Goal: Information Seeking & Learning: Learn about a topic

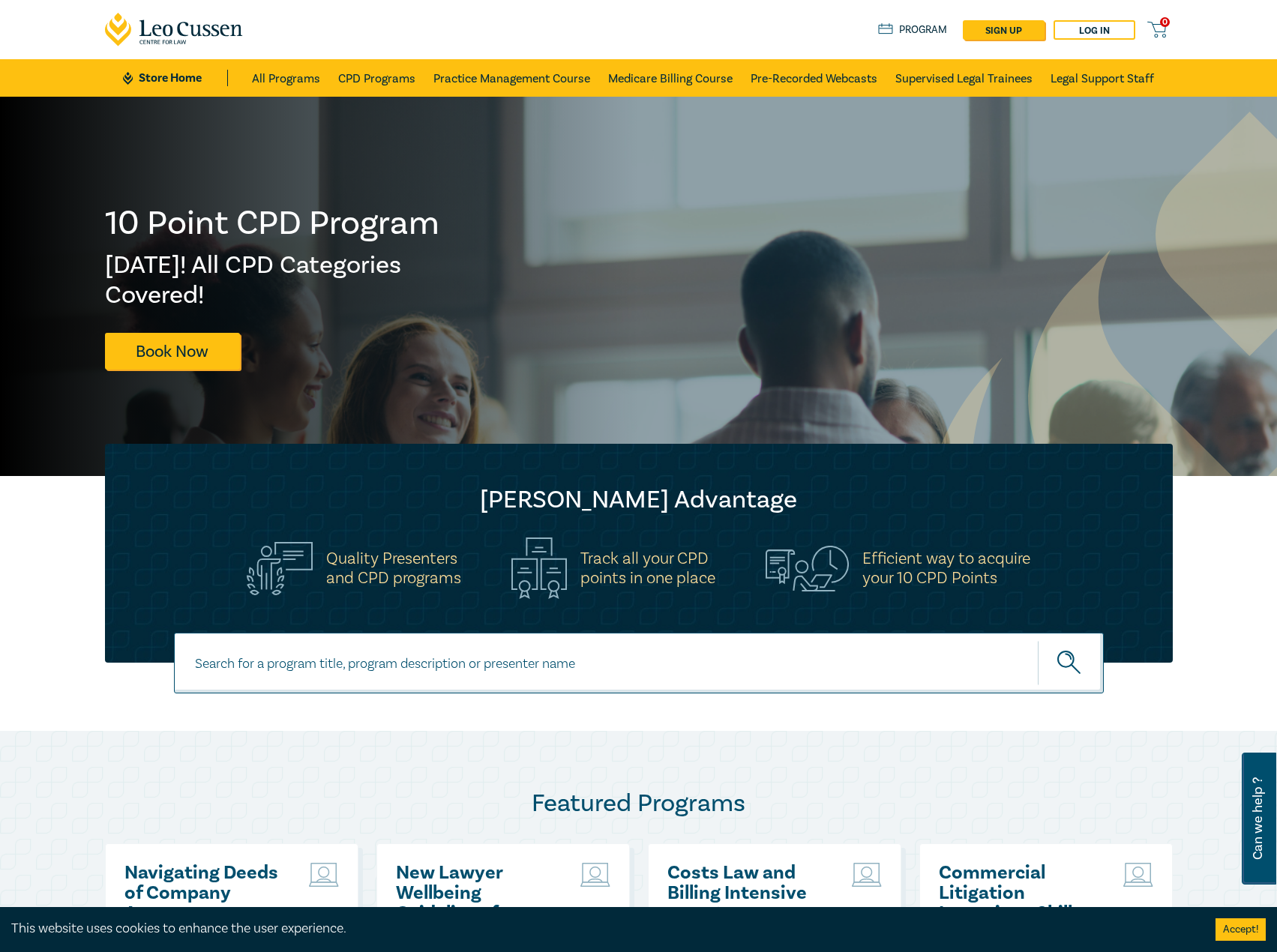
click at [303, 659] on input at bounding box center [638, 662] width 929 height 60
type input "s26201"
click at [1037, 641] on button "submit" at bounding box center [1070, 663] width 66 height 46
click at [437, 686] on input at bounding box center [638, 662] width 929 height 60
type input "wills and estates"
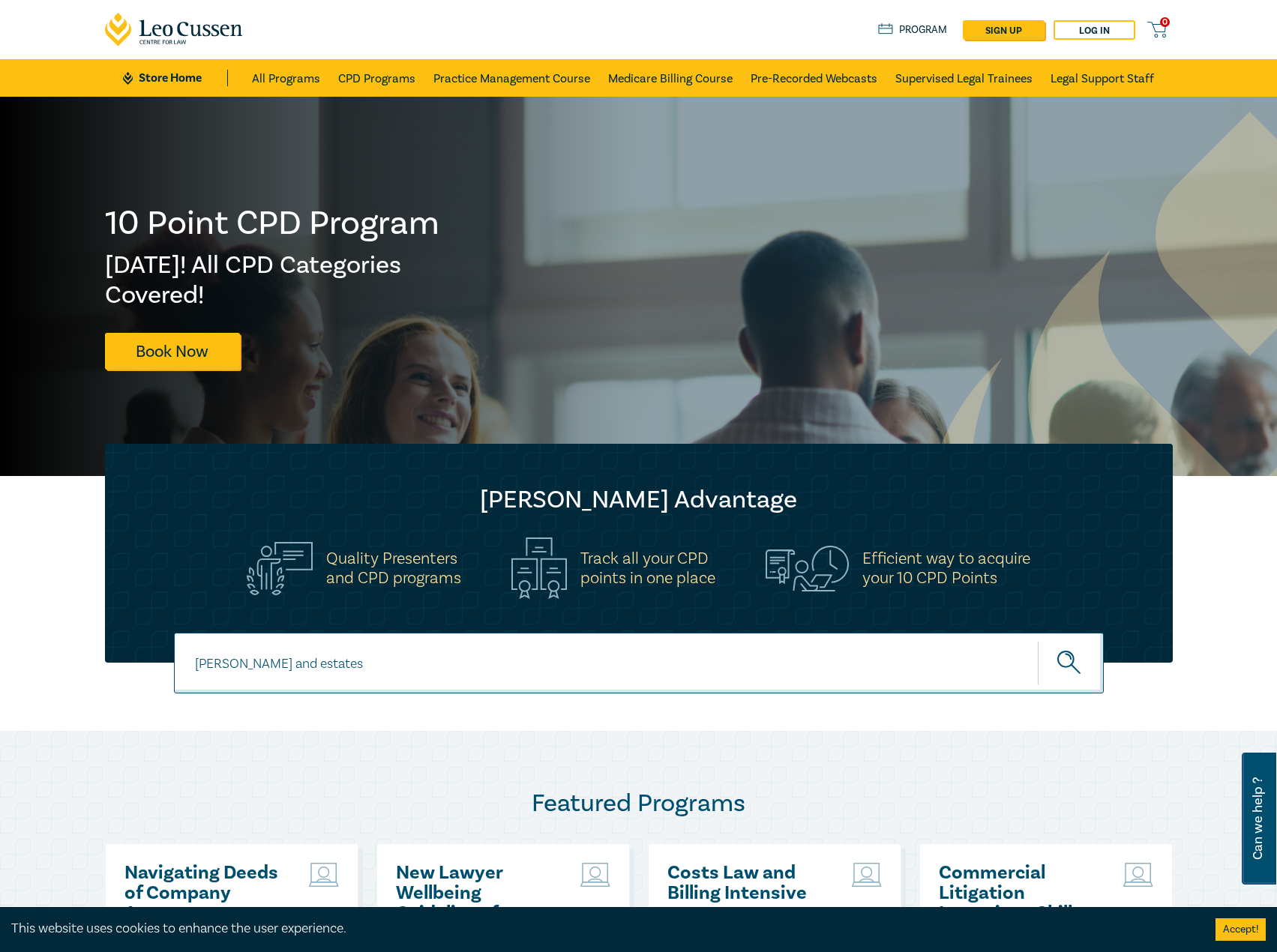
click at [1037, 641] on button "submit" at bounding box center [1070, 663] width 66 height 46
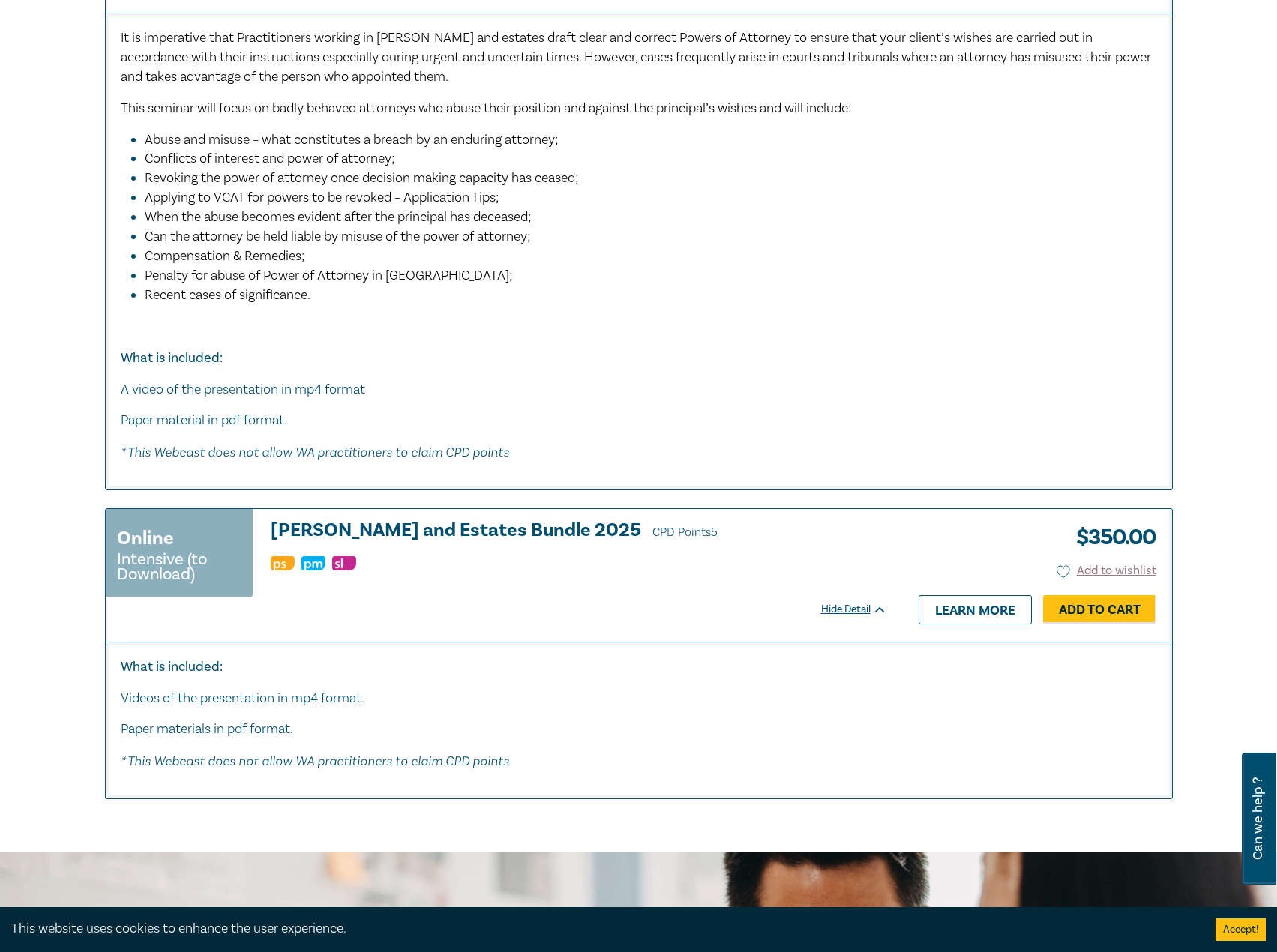
scroll to position [1799, 0]
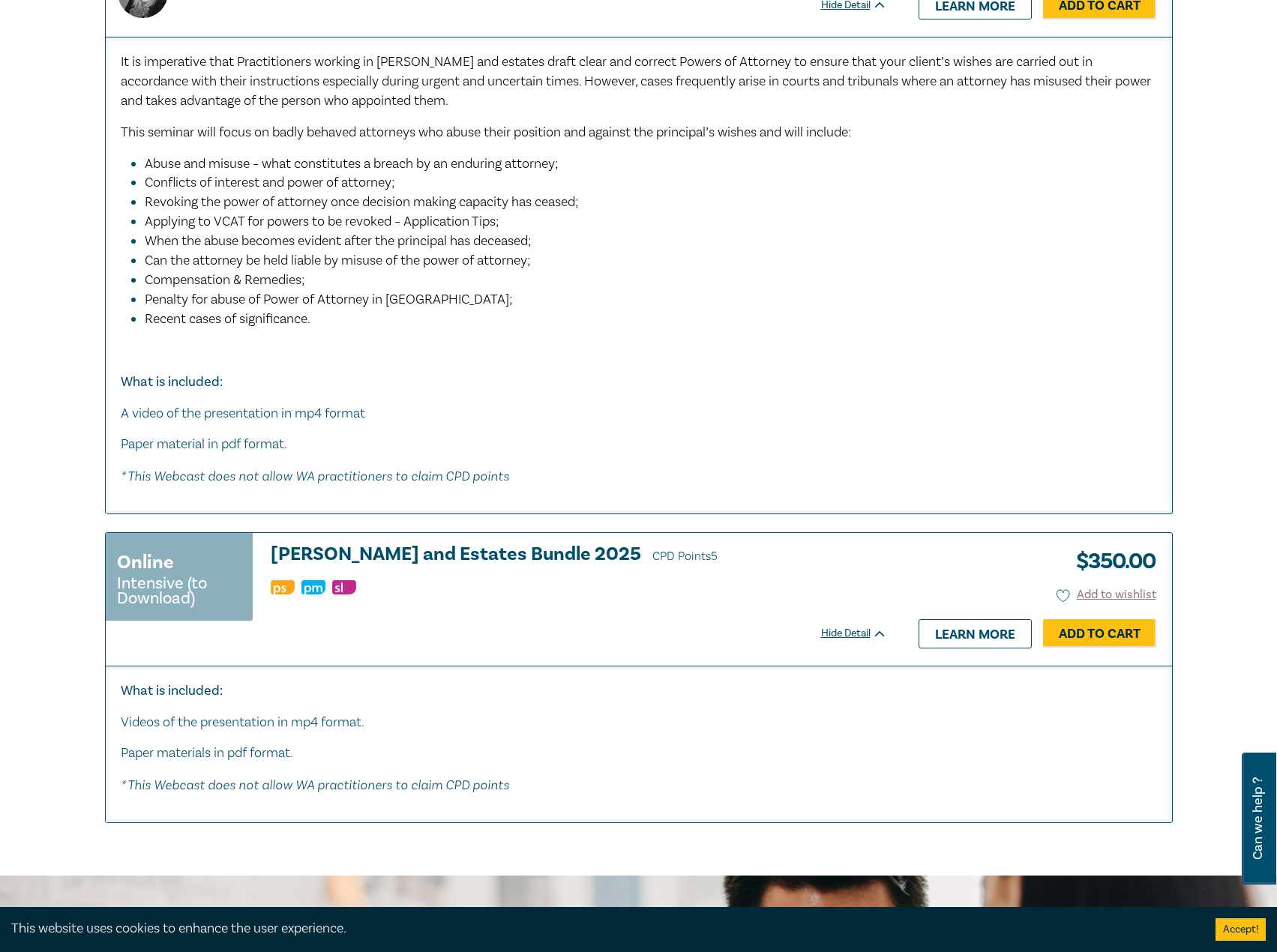
click at [427, 548] on h3 "Wills and Estates Bundle 2025 CPD Points 5" at bounding box center [579, 555] width 616 height 23
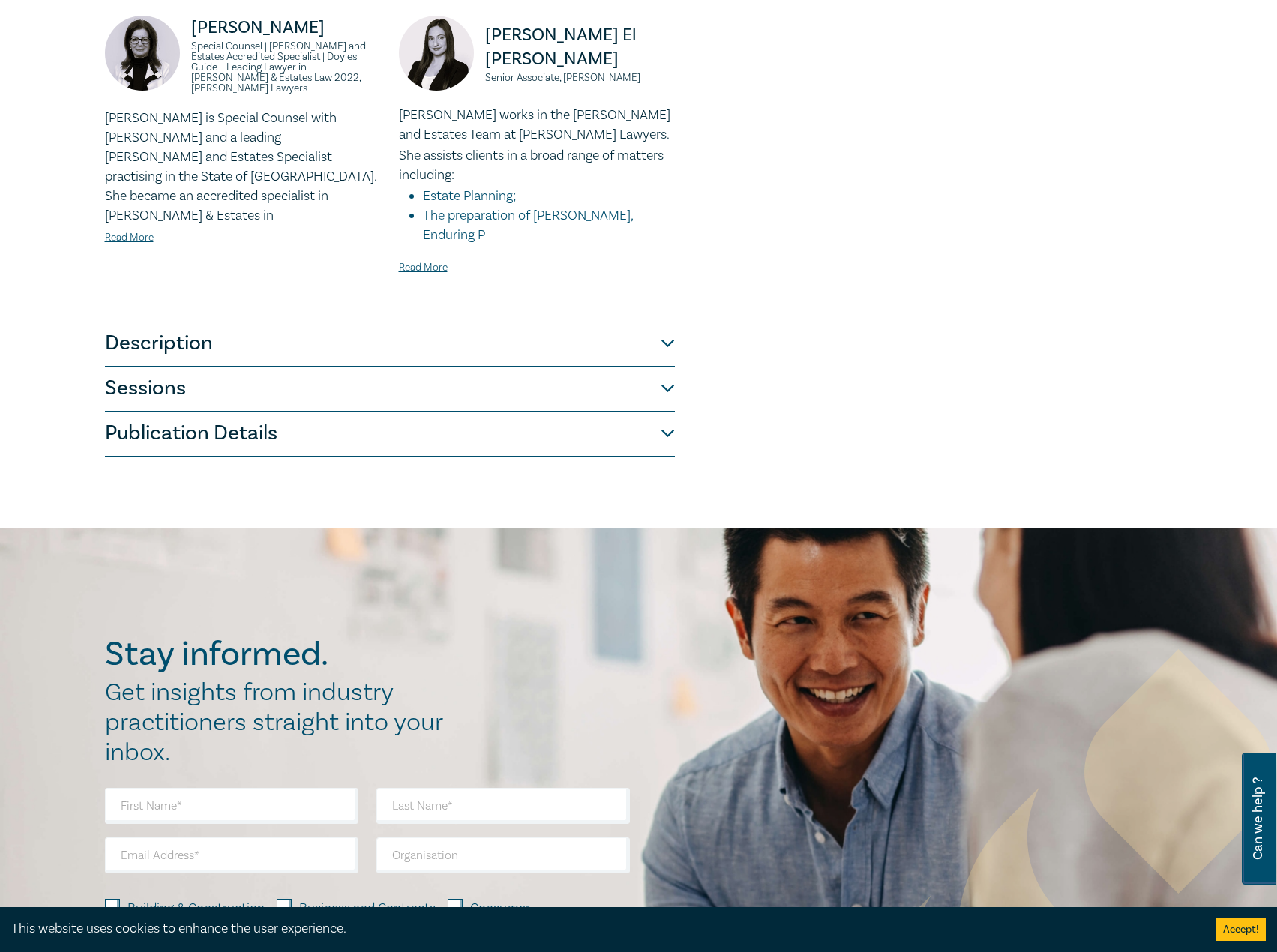
click at [458, 322] on button "Description" at bounding box center [389, 344] width 570 height 45
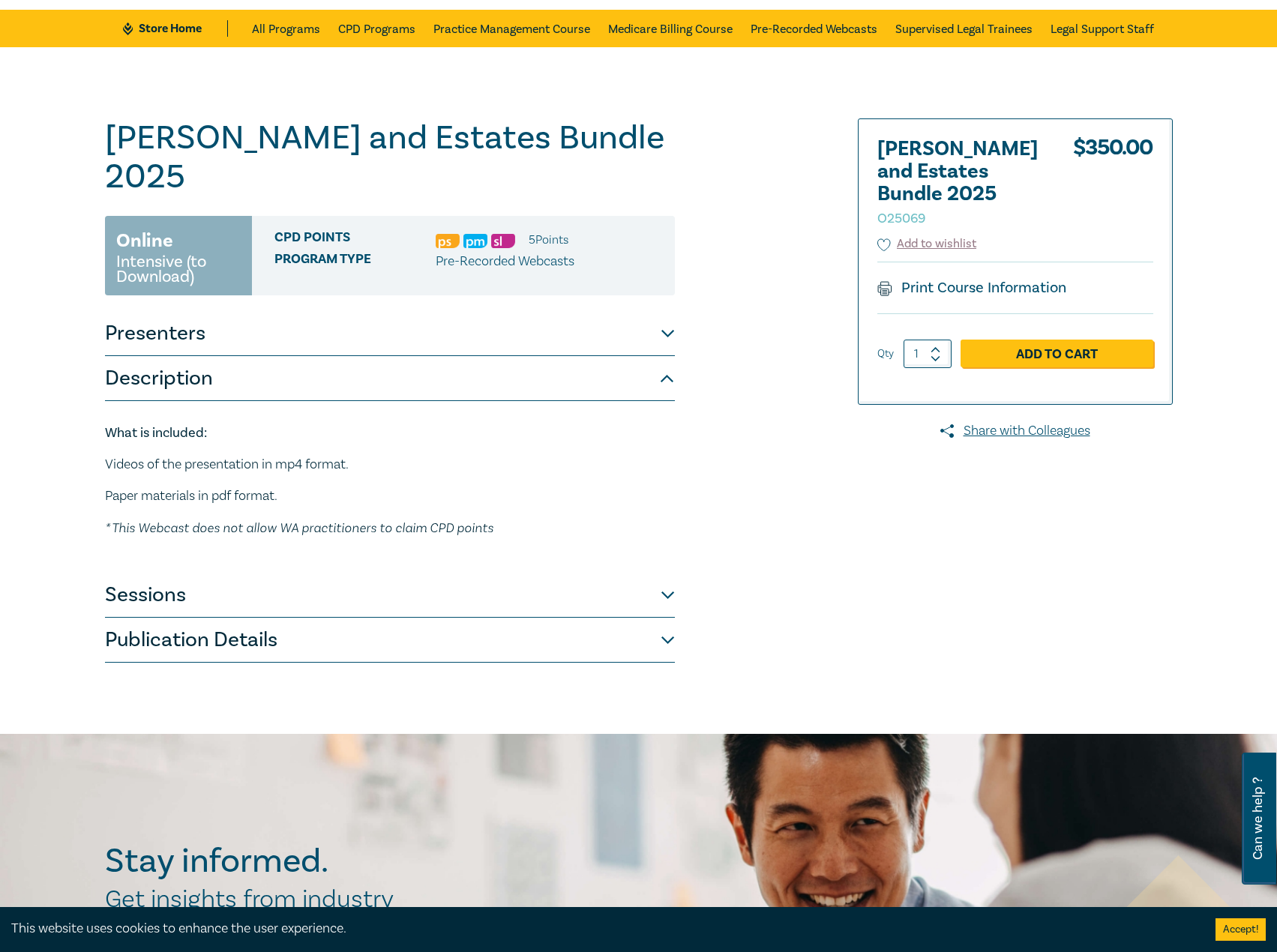
scroll to position [16, 0]
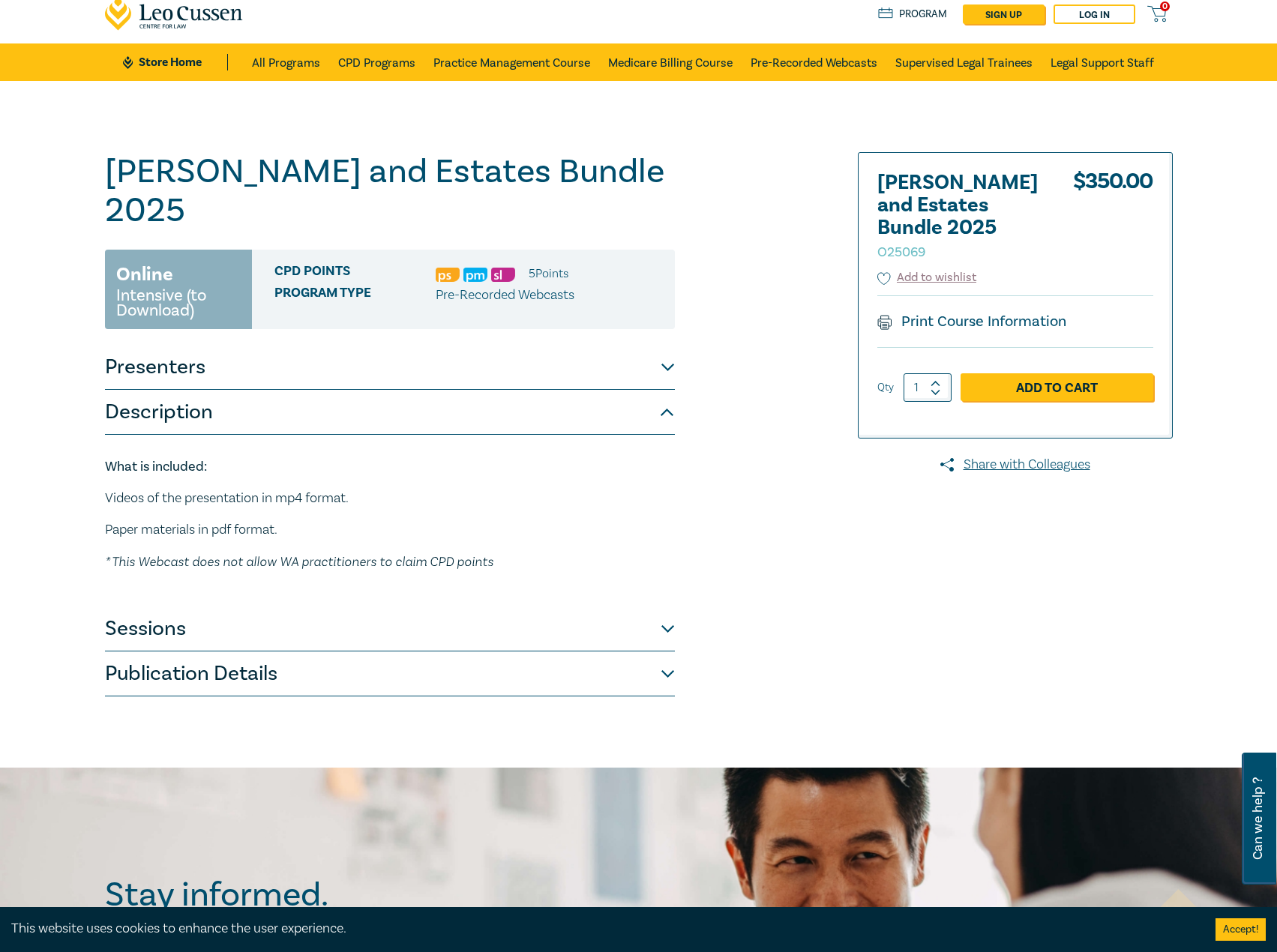
click at [286, 607] on button "Sessions" at bounding box center [389, 629] width 570 height 45
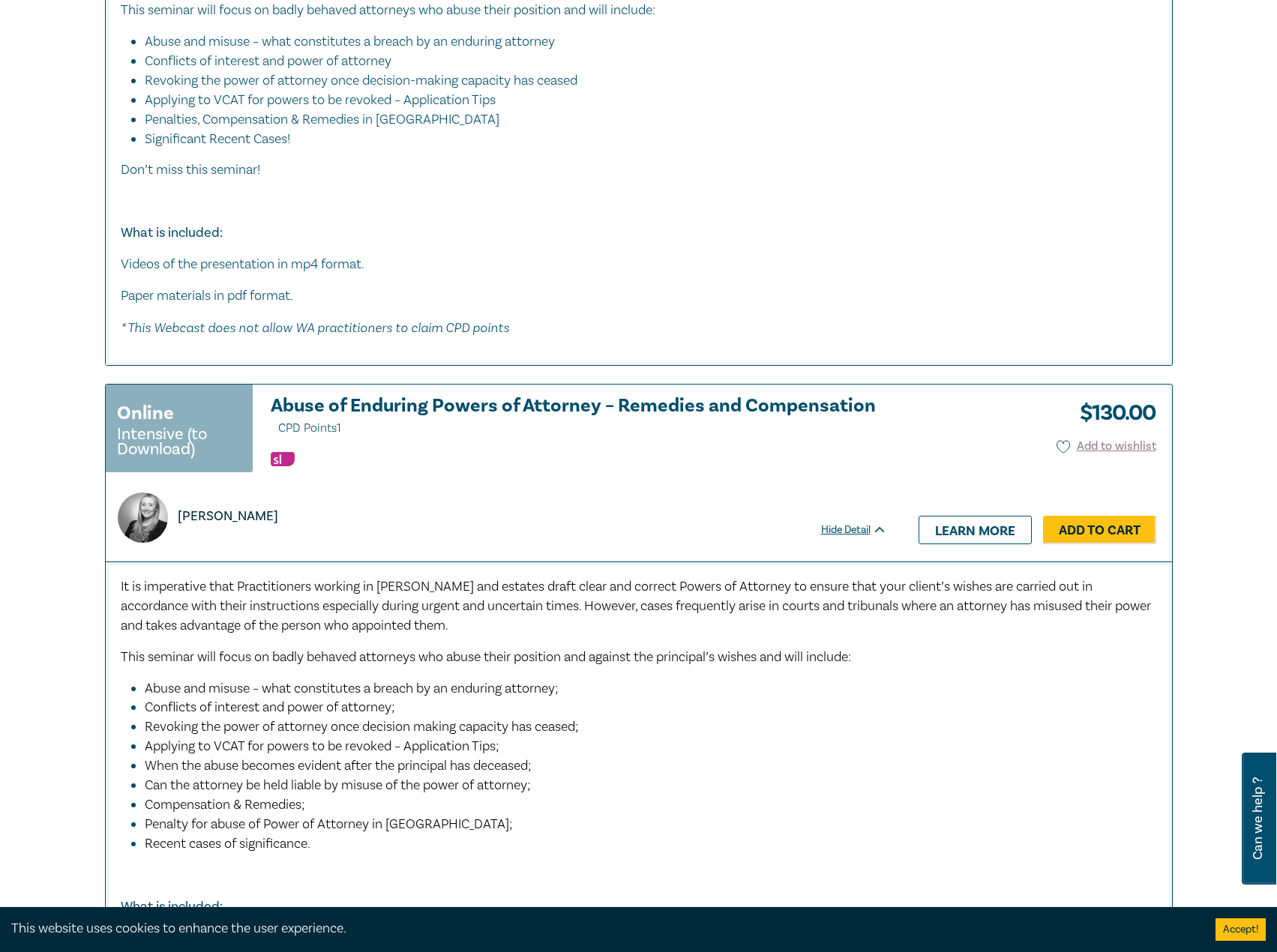
scroll to position [1499, 0]
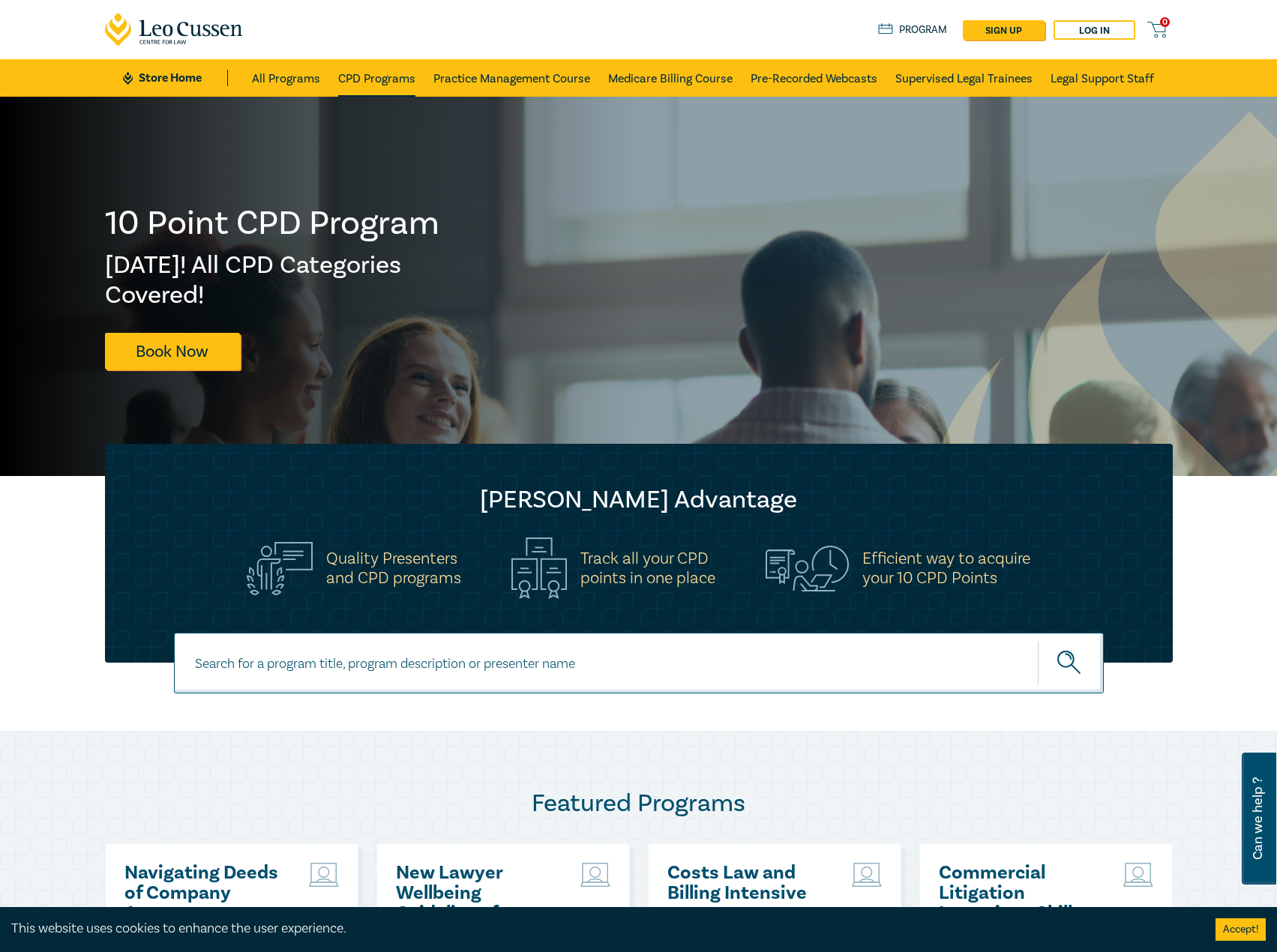
click at [389, 82] on link "CPD Programs" at bounding box center [377, 78] width 77 height 38
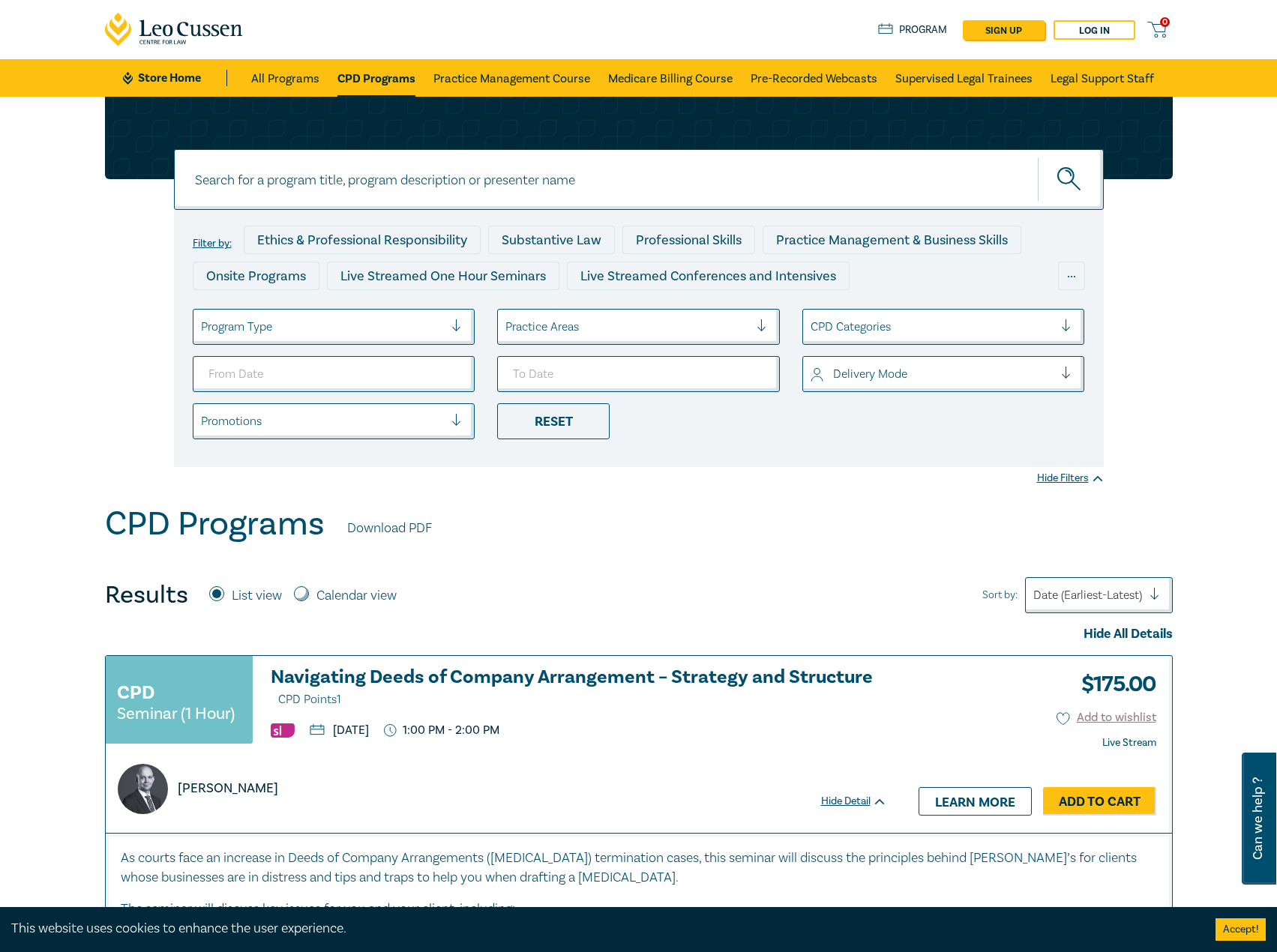
click at [884, 329] on div at bounding box center [932, 327] width 244 height 19
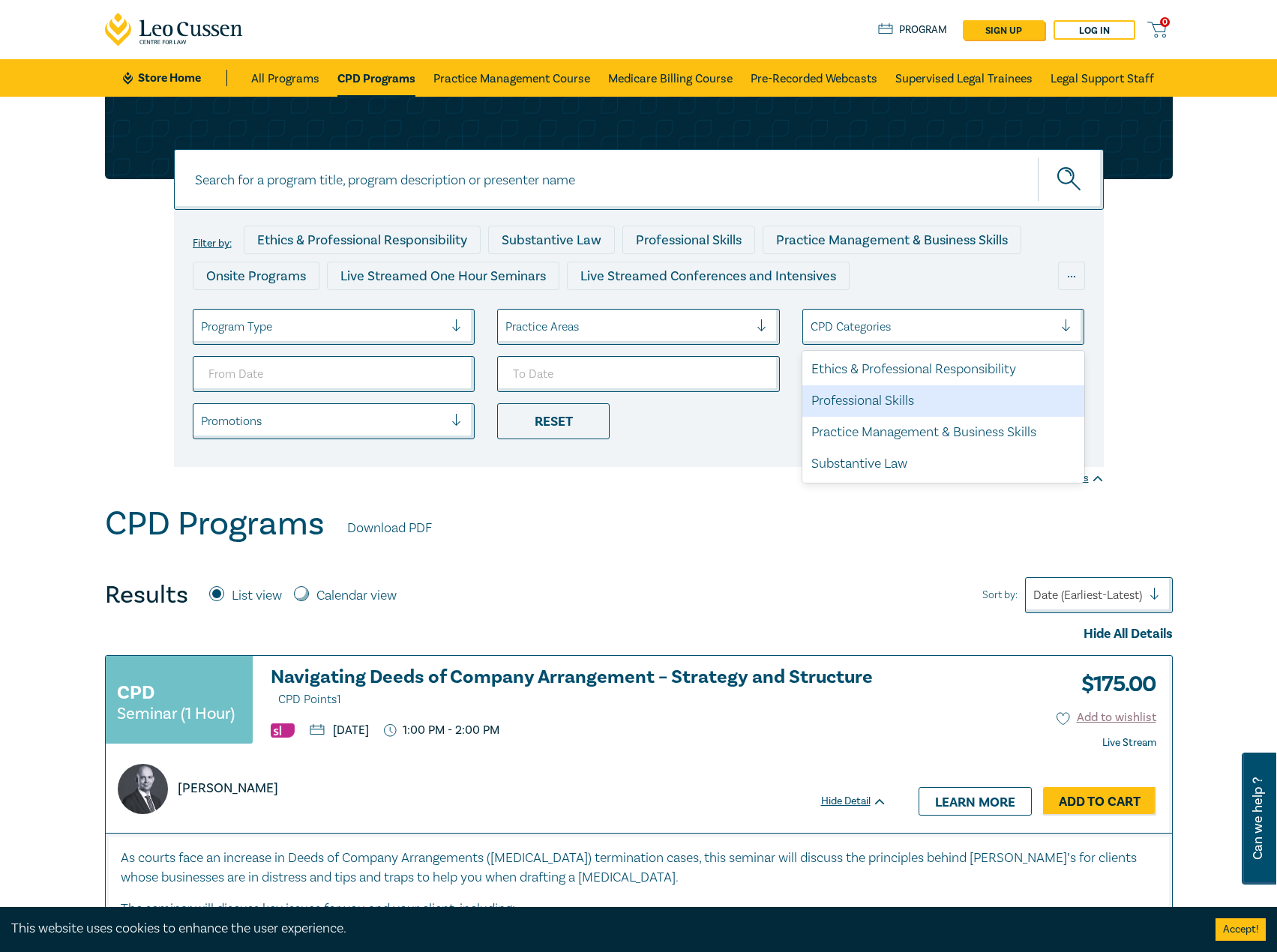
click at [620, 472] on div "CPD Programs Download PDF" at bounding box center [638, 528] width 1068 height 47
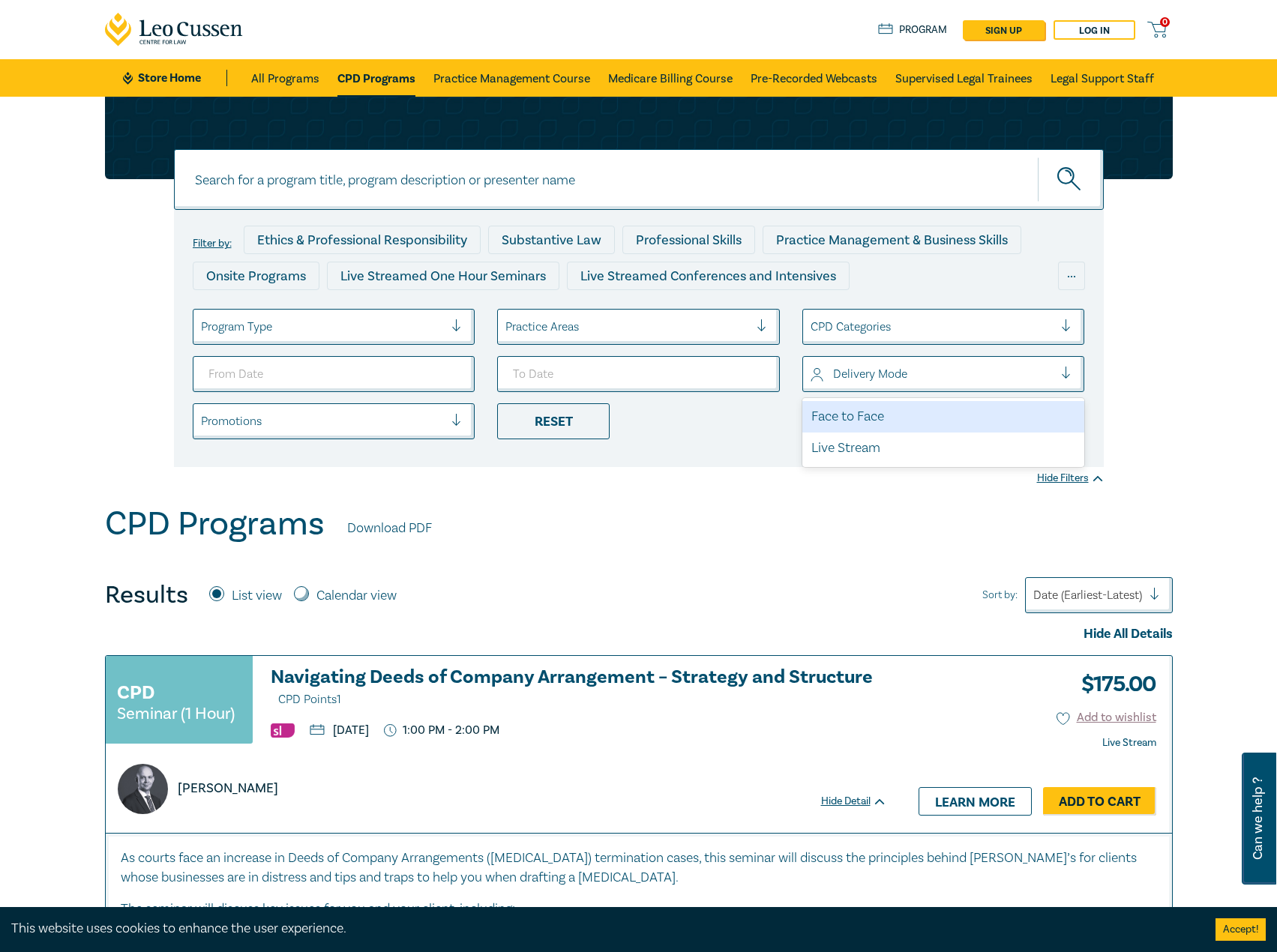
click at [885, 365] on div at bounding box center [932, 374] width 244 height 19
click at [868, 371] on div at bounding box center [932, 374] width 244 height 19
click at [587, 302] on div "Filter by: Ethics & Professional Responsibility Substantive Law Professional Sk…" at bounding box center [638, 339] width 929 height 258
click at [586, 324] on div at bounding box center [627, 327] width 244 height 19
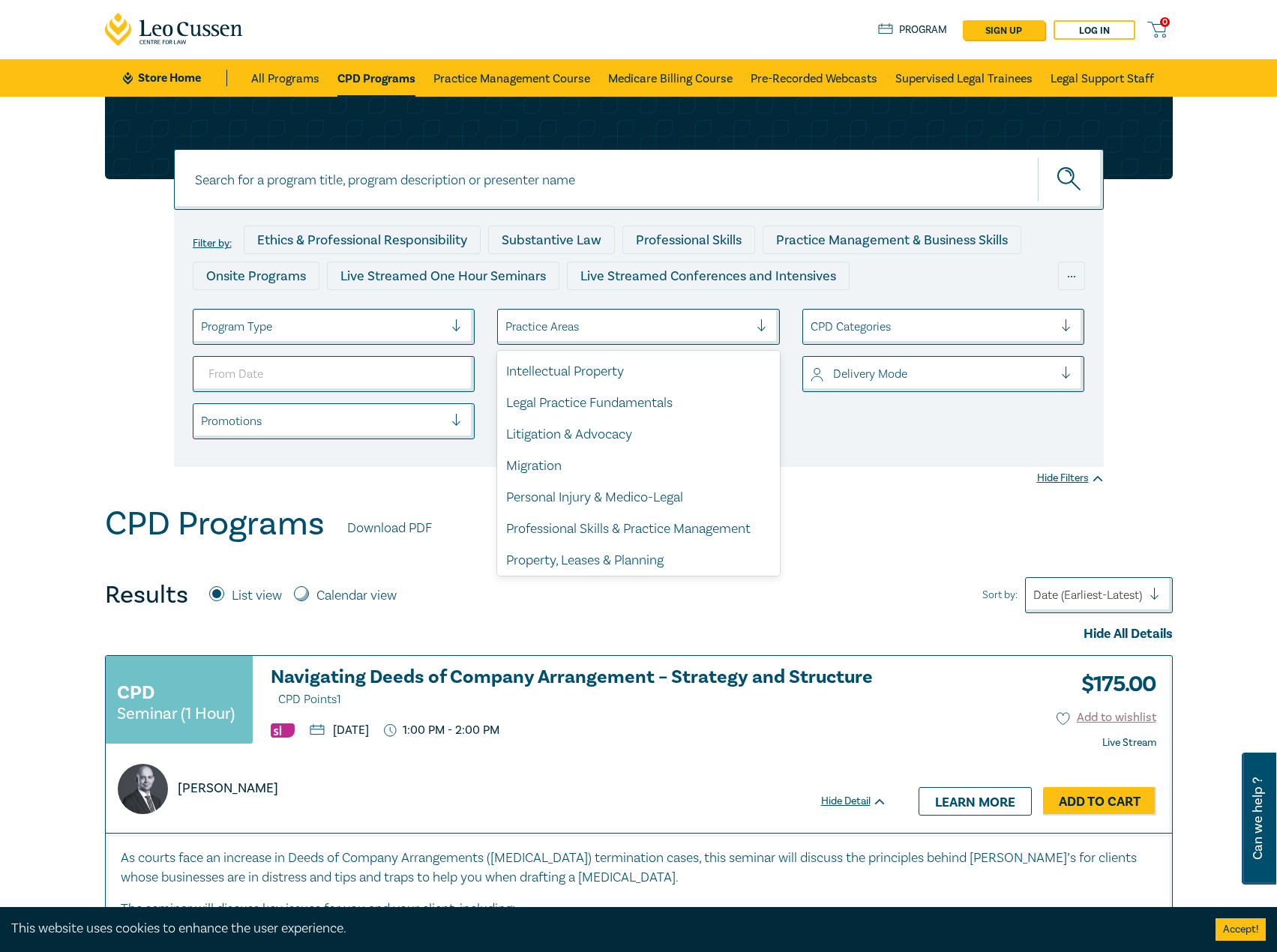
scroll to position [441, 0]
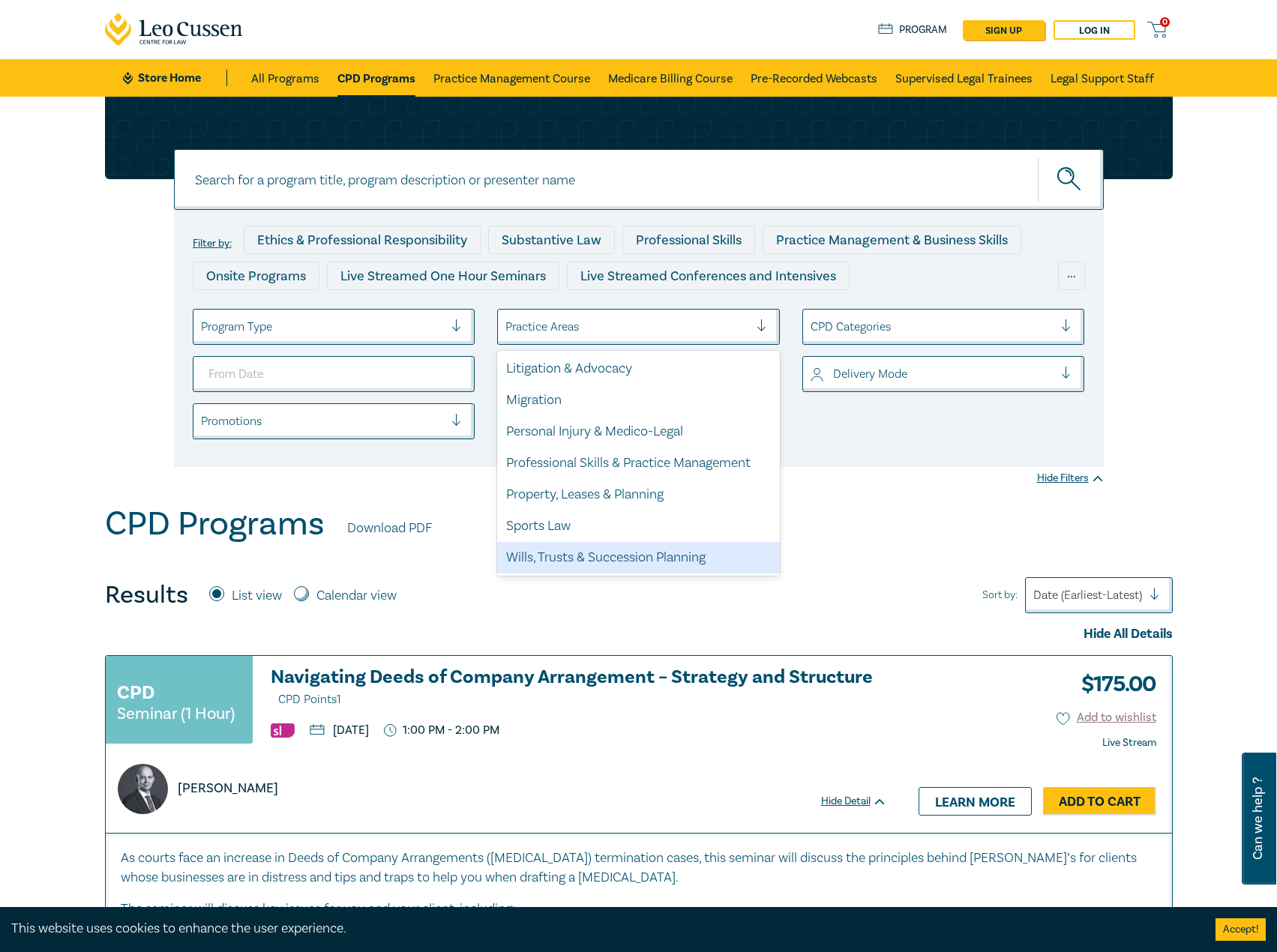
click at [640, 472] on div "Wills, Trusts & Succession Planning" at bounding box center [638, 558] width 282 height 31
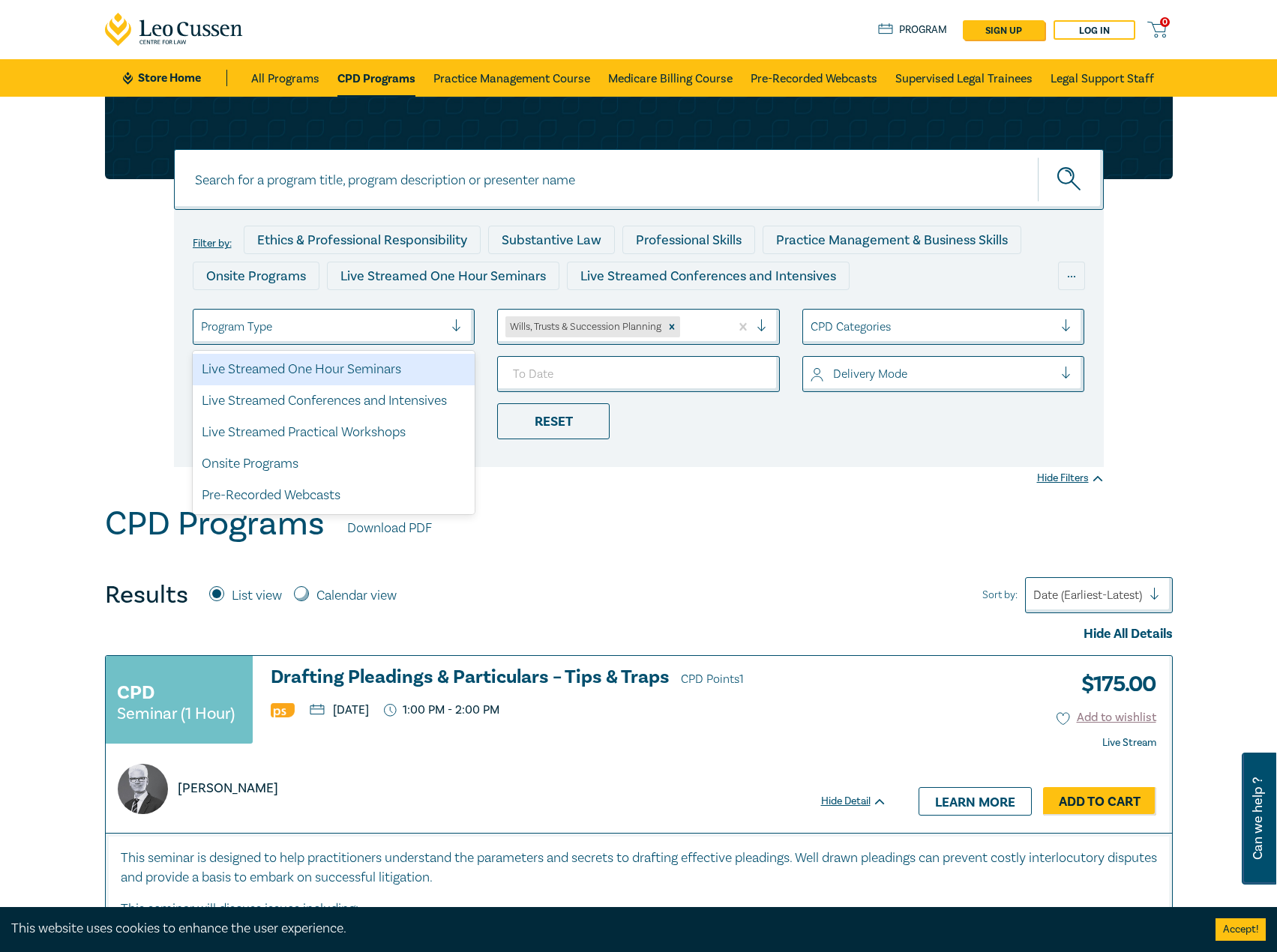
click at [397, 325] on div at bounding box center [323, 327] width 244 height 19
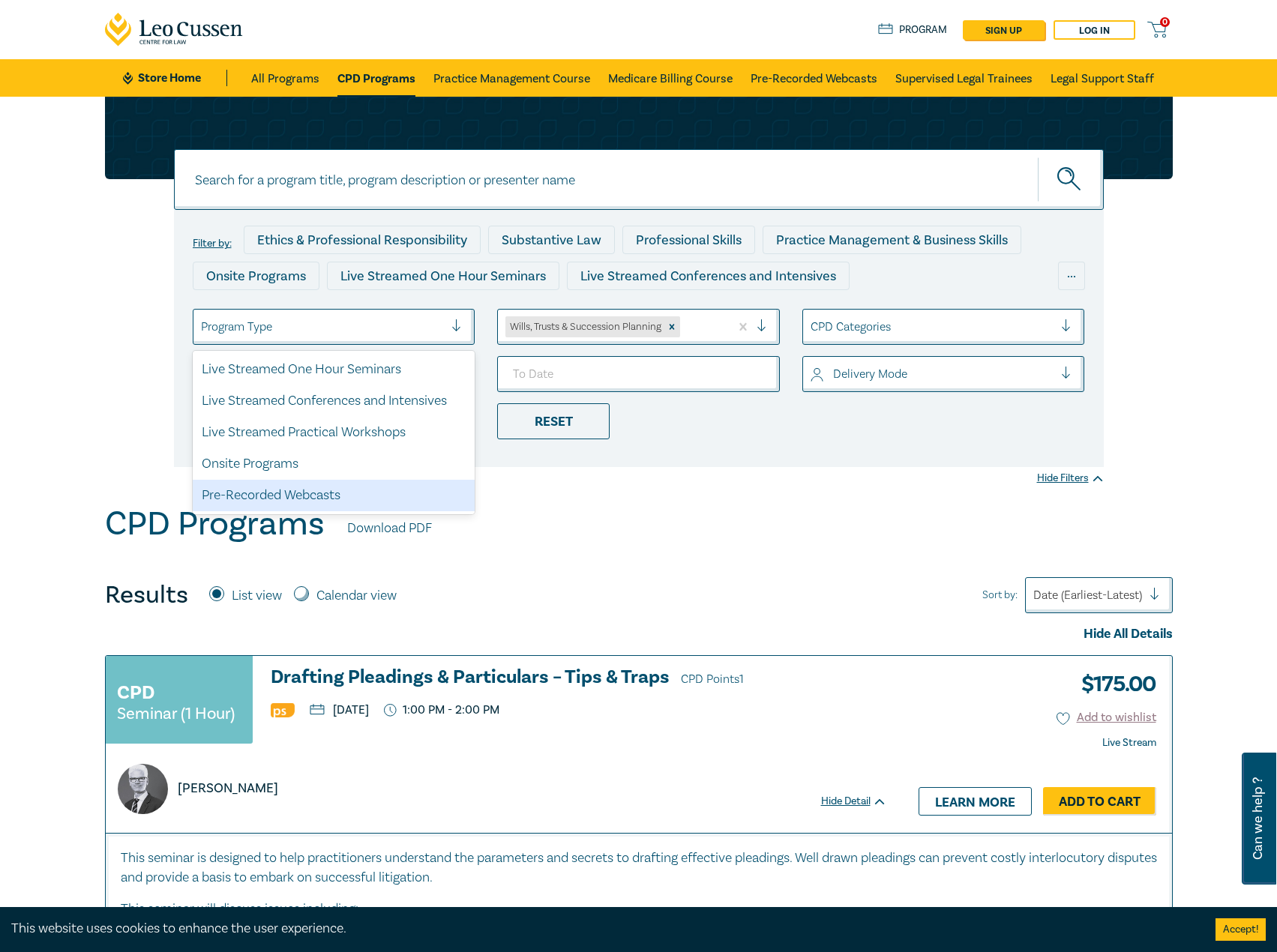
click at [322, 472] on div "Pre-Recorded Webcasts" at bounding box center [333, 495] width 282 height 31
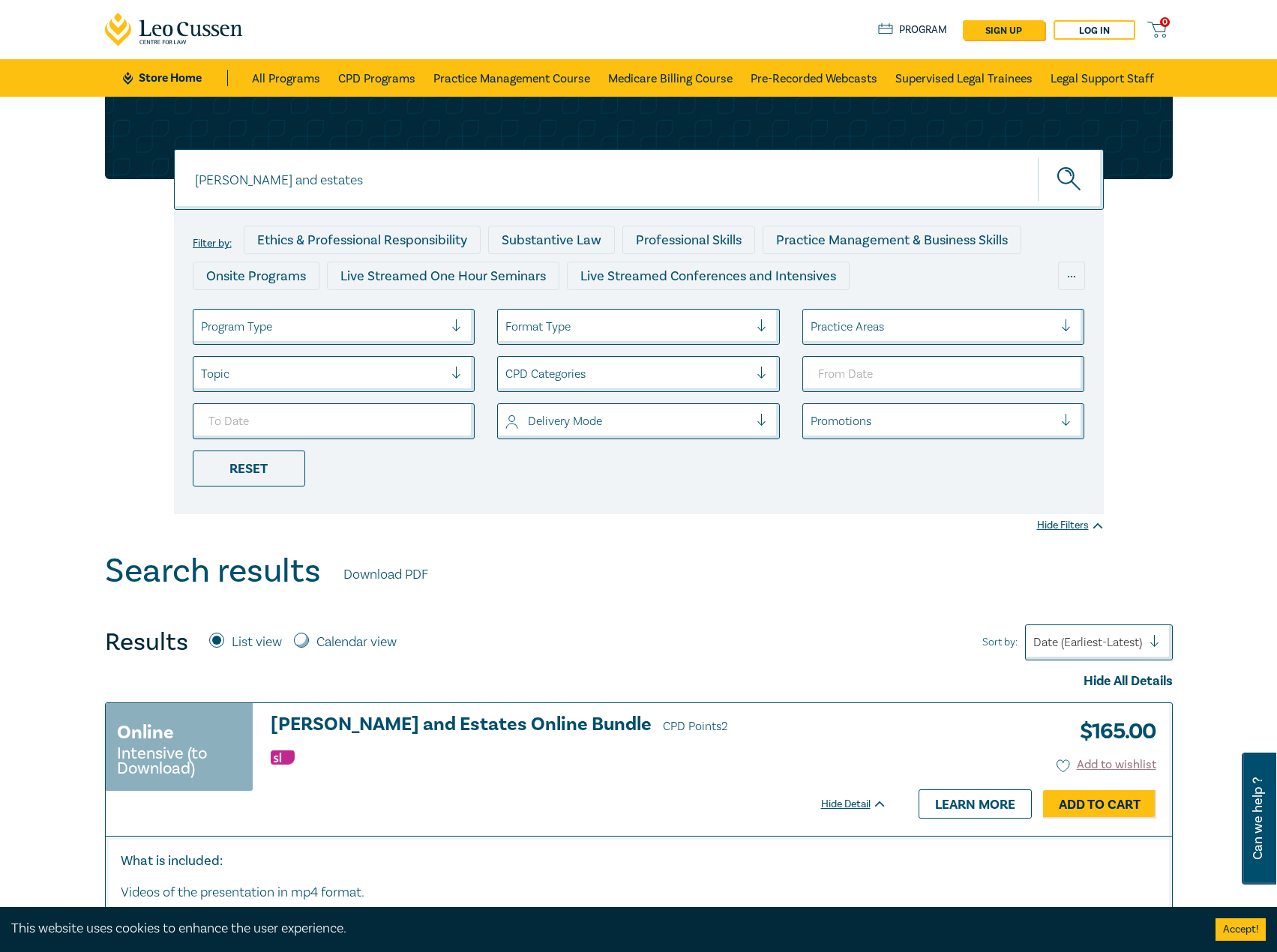
click at [396, 324] on div at bounding box center [323, 327] width 244 height 19
click at [578, 317] on div at bounding box center [627, 327] width 244 height 19
click at [880, 335] on div at bounding box center [932, 327] width 244 height 19
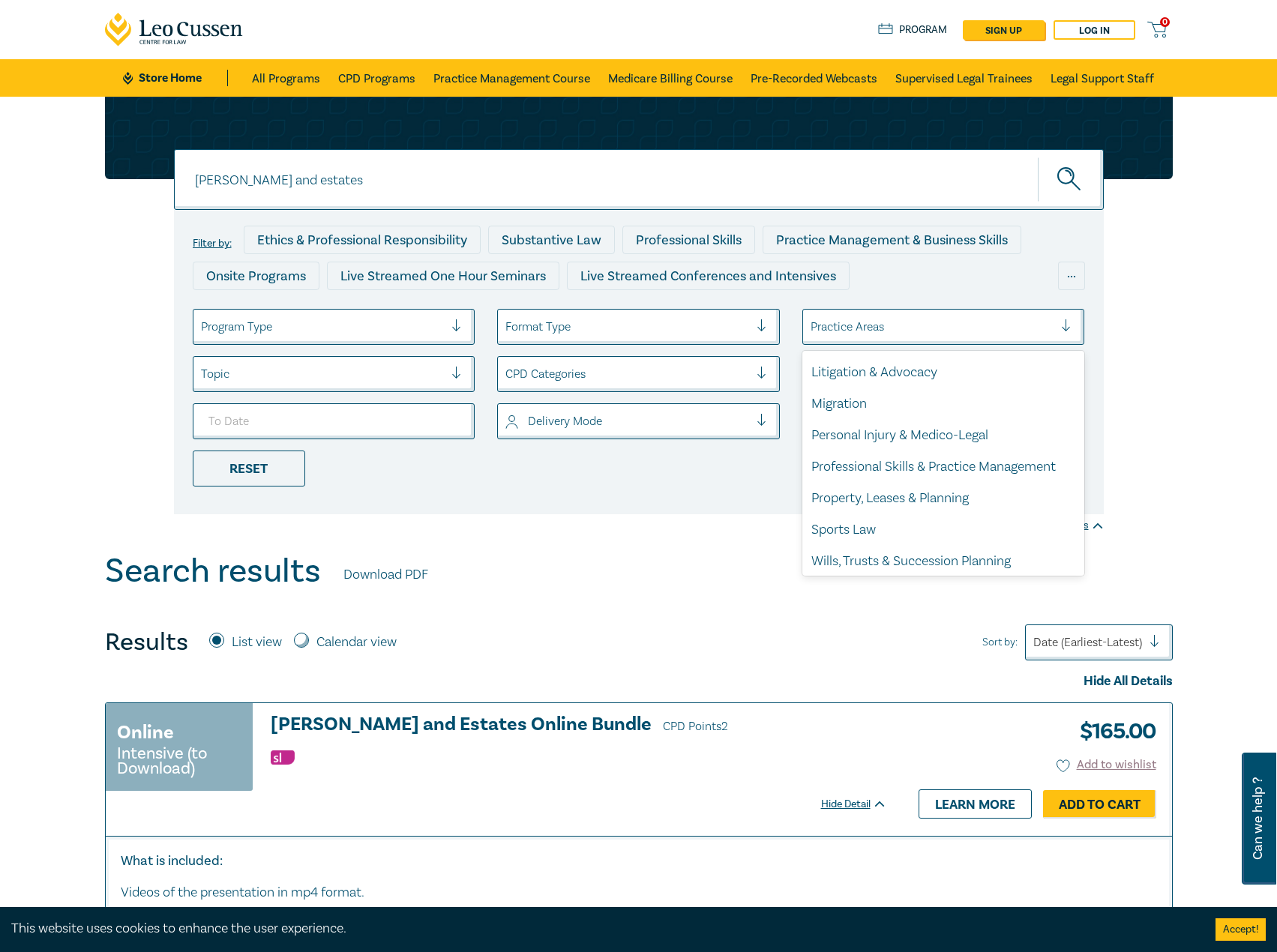
scroll to position [441, 0]
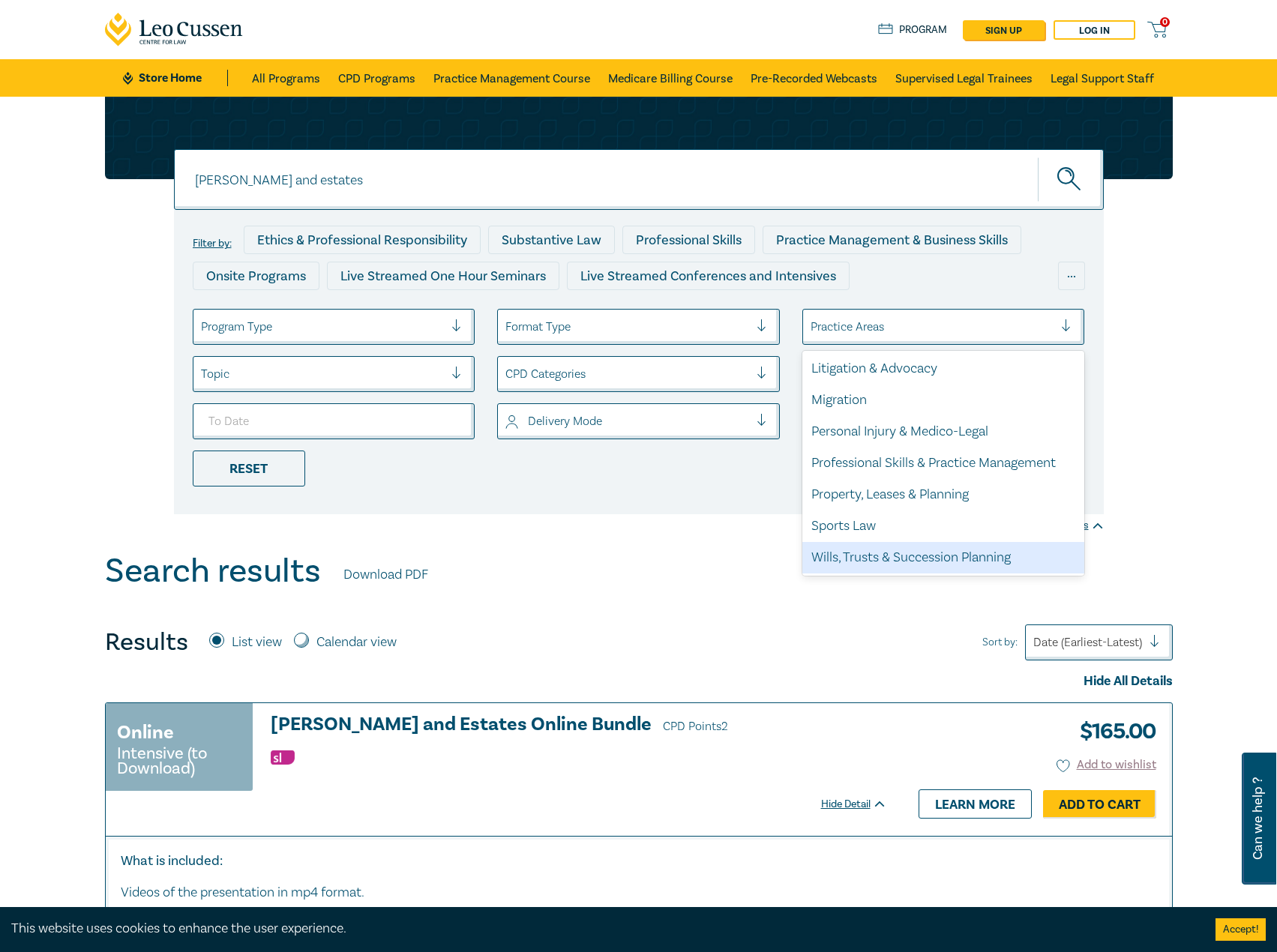
click at [878, 564] on div "Wills, Trusts & Succession Planning" at bounding box center [943, 558] width 282 height 31
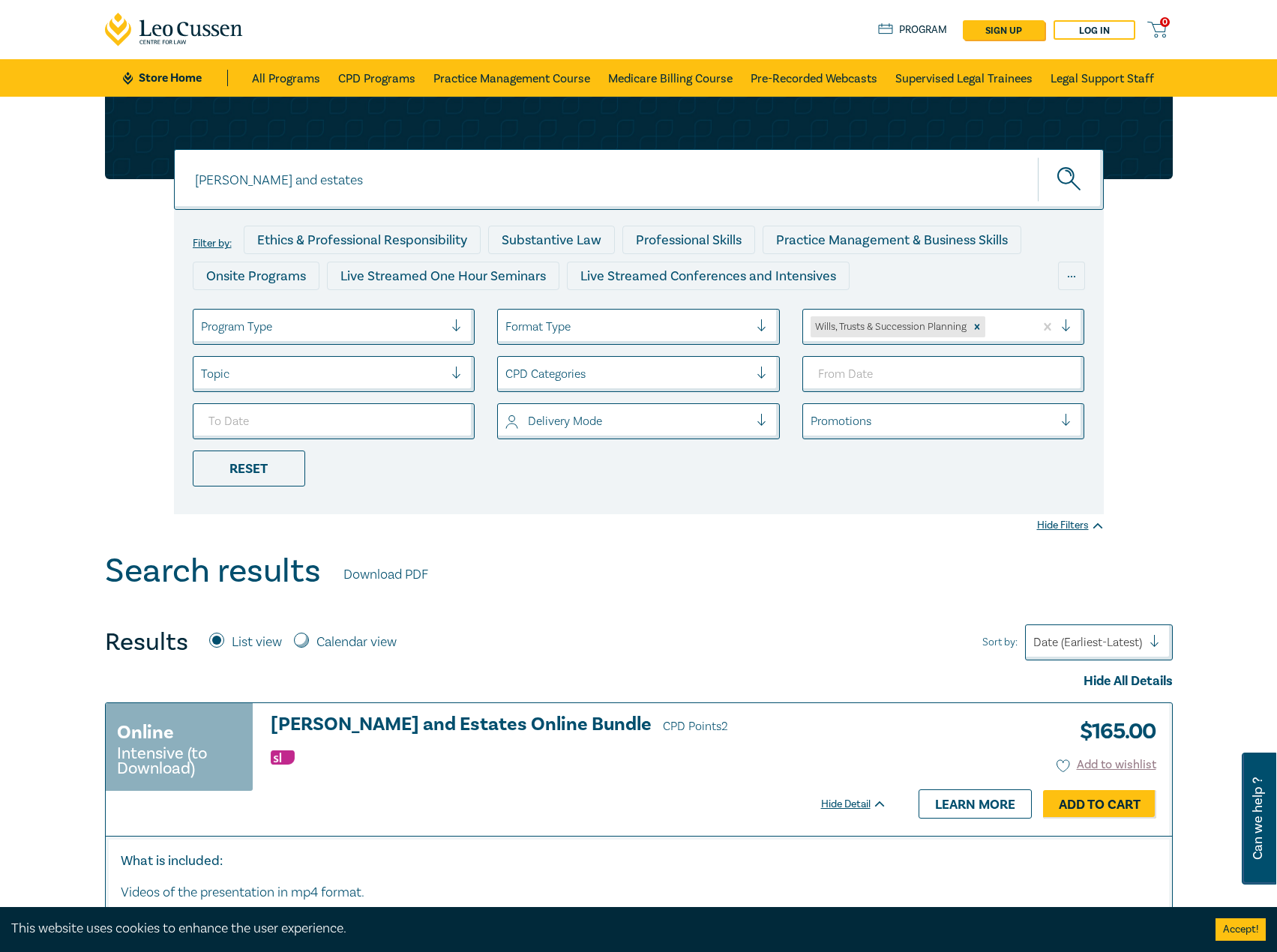
click at [46, 262] on div "wills and estates wills and estates Filter by: Ethics & Professional Responsibi…" at bounding box center [638, 324] width 1277 height 455
click at [368, 80] on link "CPD Programs" at bounding box center [377, 78] width 77 height 38
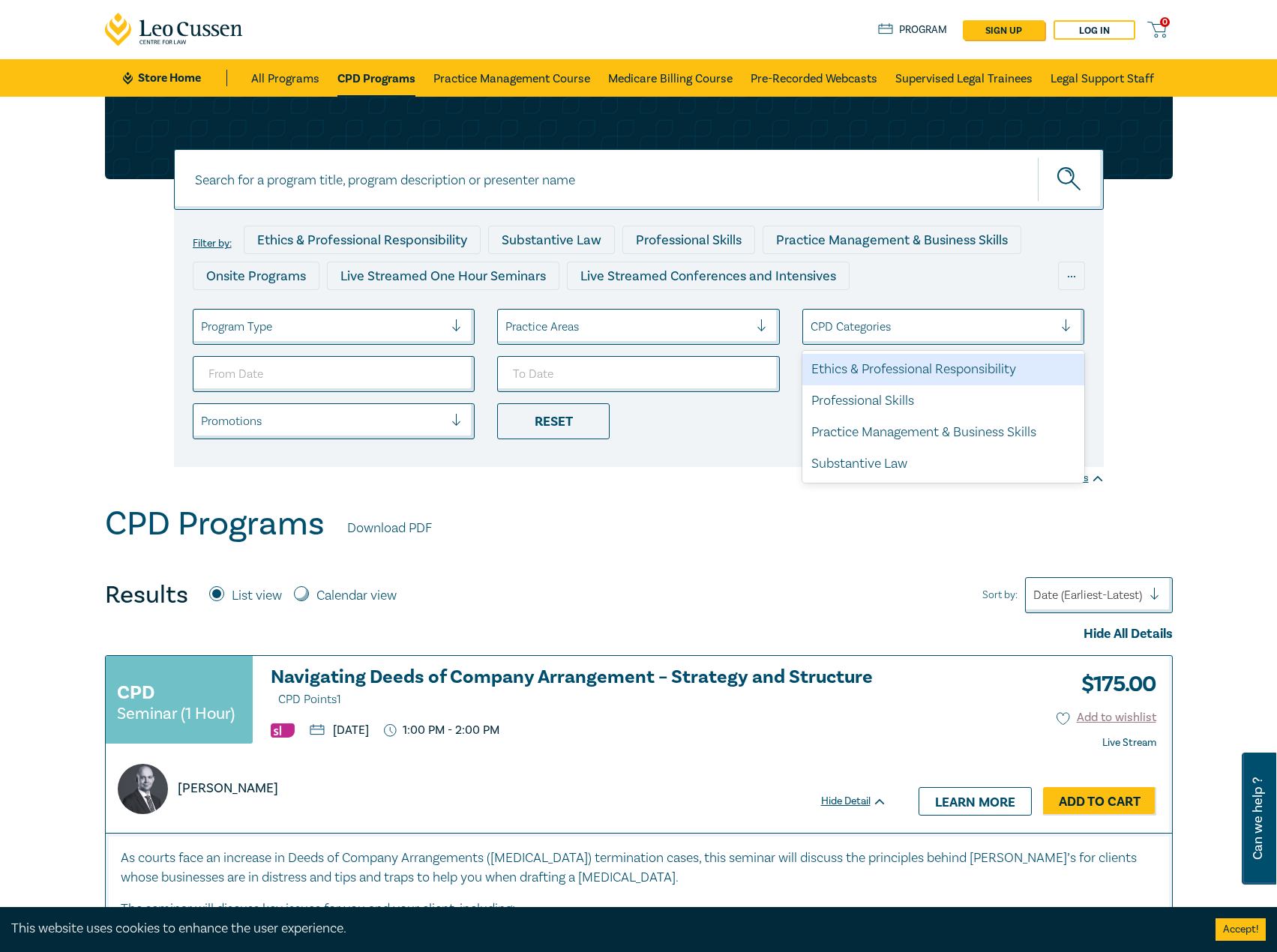
click at [925, 319] on div at bounding box center [932, 327] width 244 height 19
click at [911, 332] on div at bounding box center [932, 327] width 244 height 19
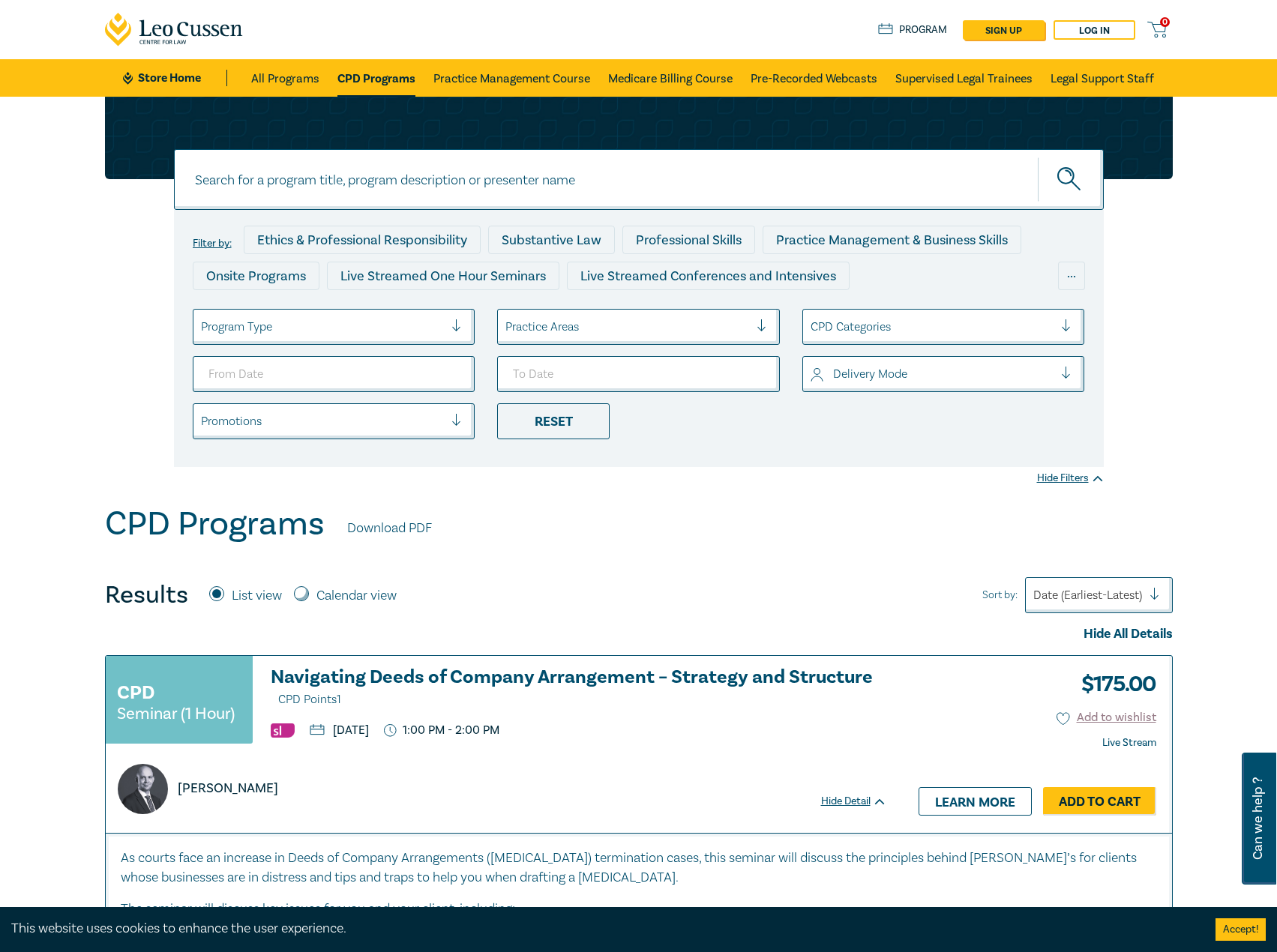
click at [653, 314] on div "Practice Areas" at bounding box center [627, 327] width 258 height 26
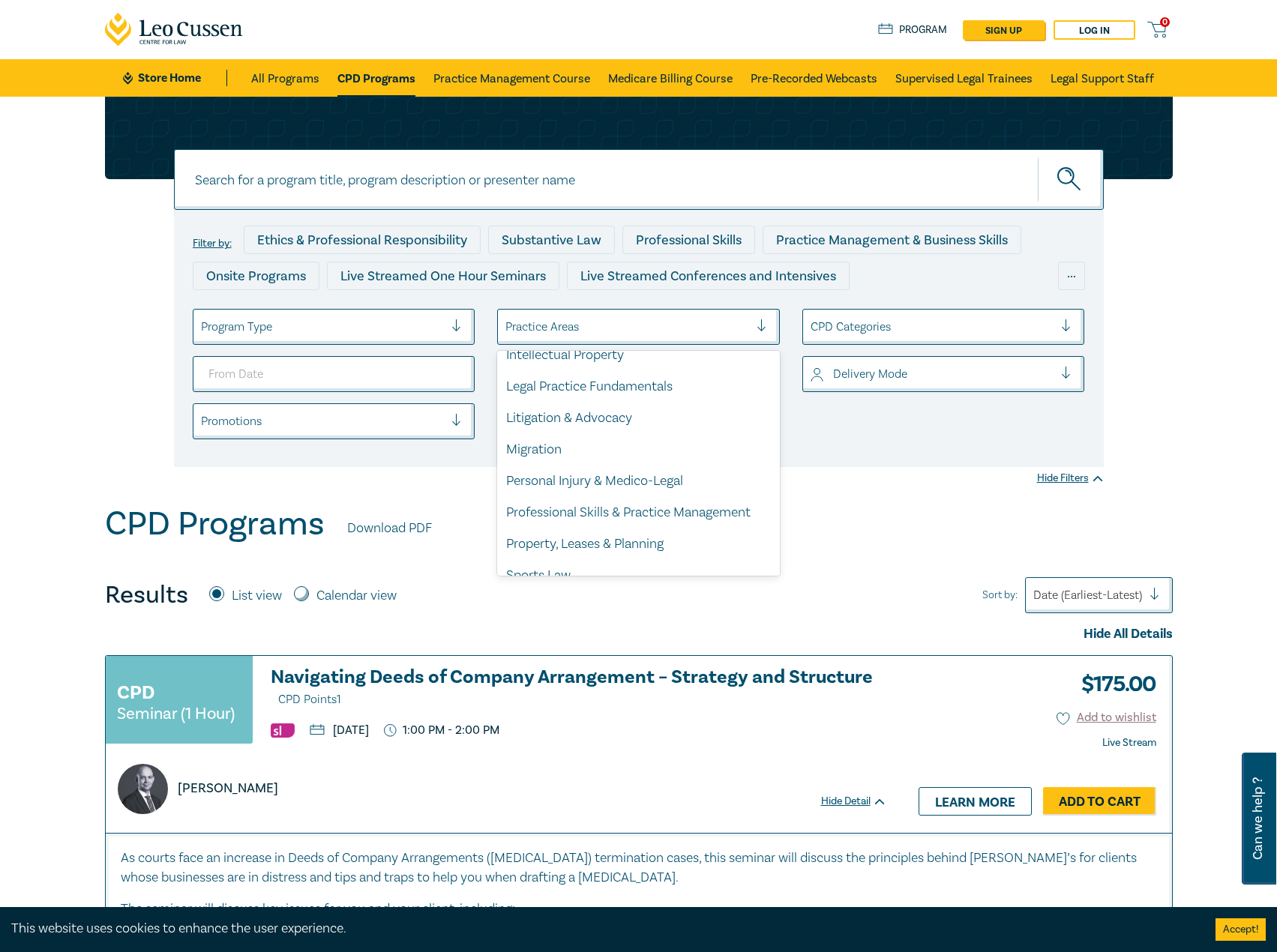
scroll to position [441, 0]
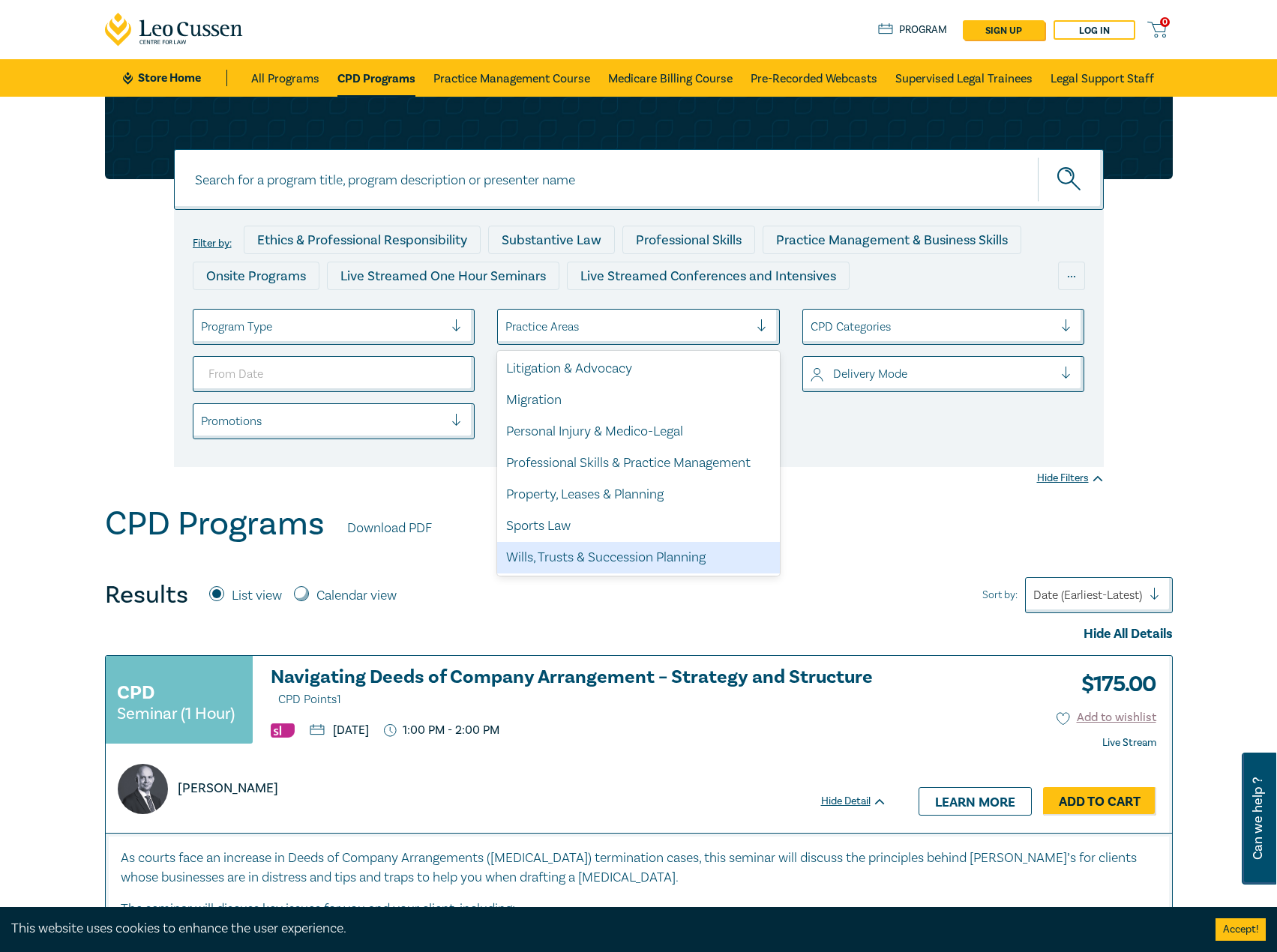
click at [577, 561] on div "Wills, Trusts & Succession Planning" at bounding box center [638, 558] width 282 height 31
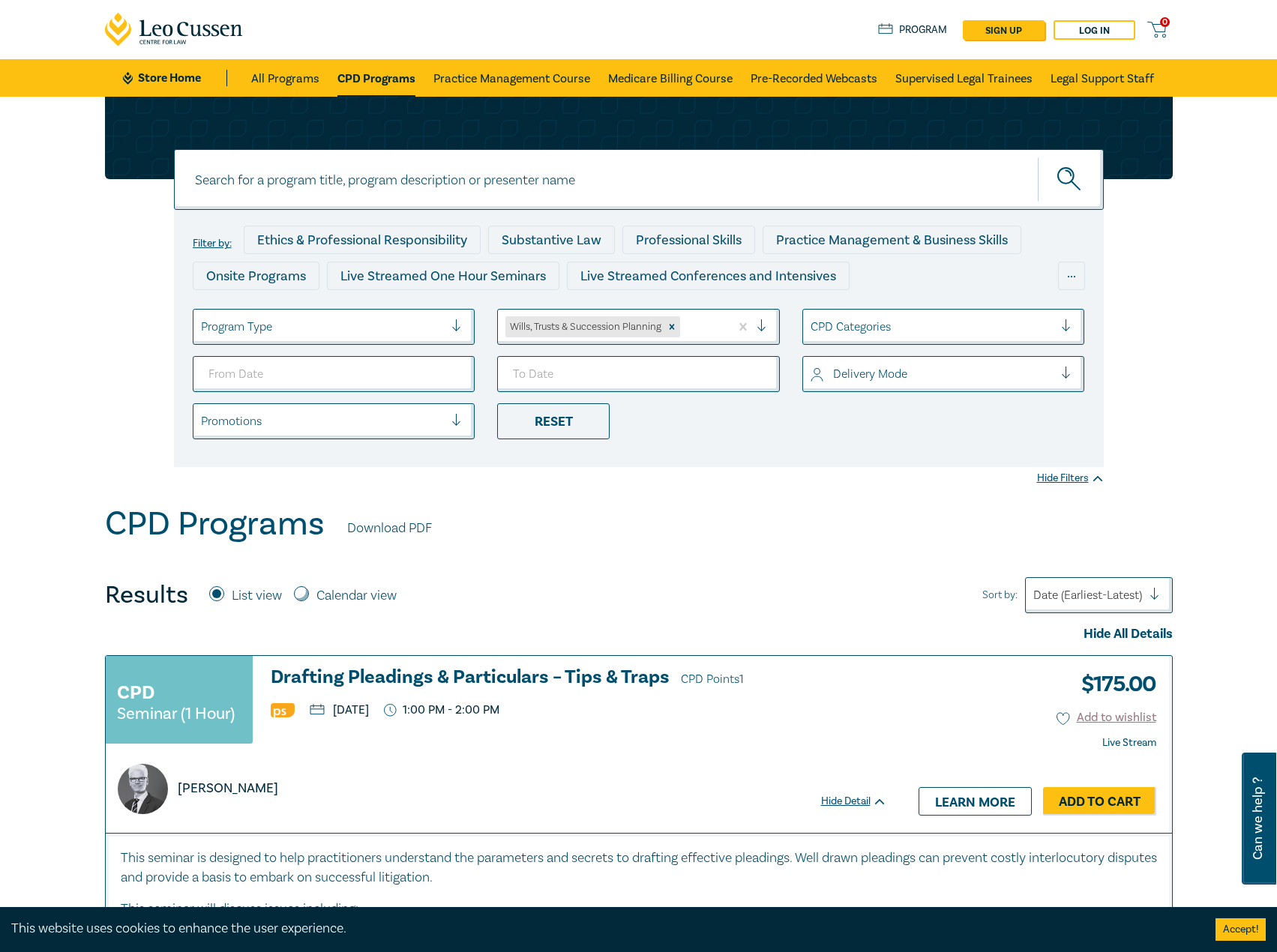
click at [494, 159] on input at bounding box center [638, 179] width 929 height 60
click at [488, 181] on input at bounding box center [638, 179] width 929 height 60
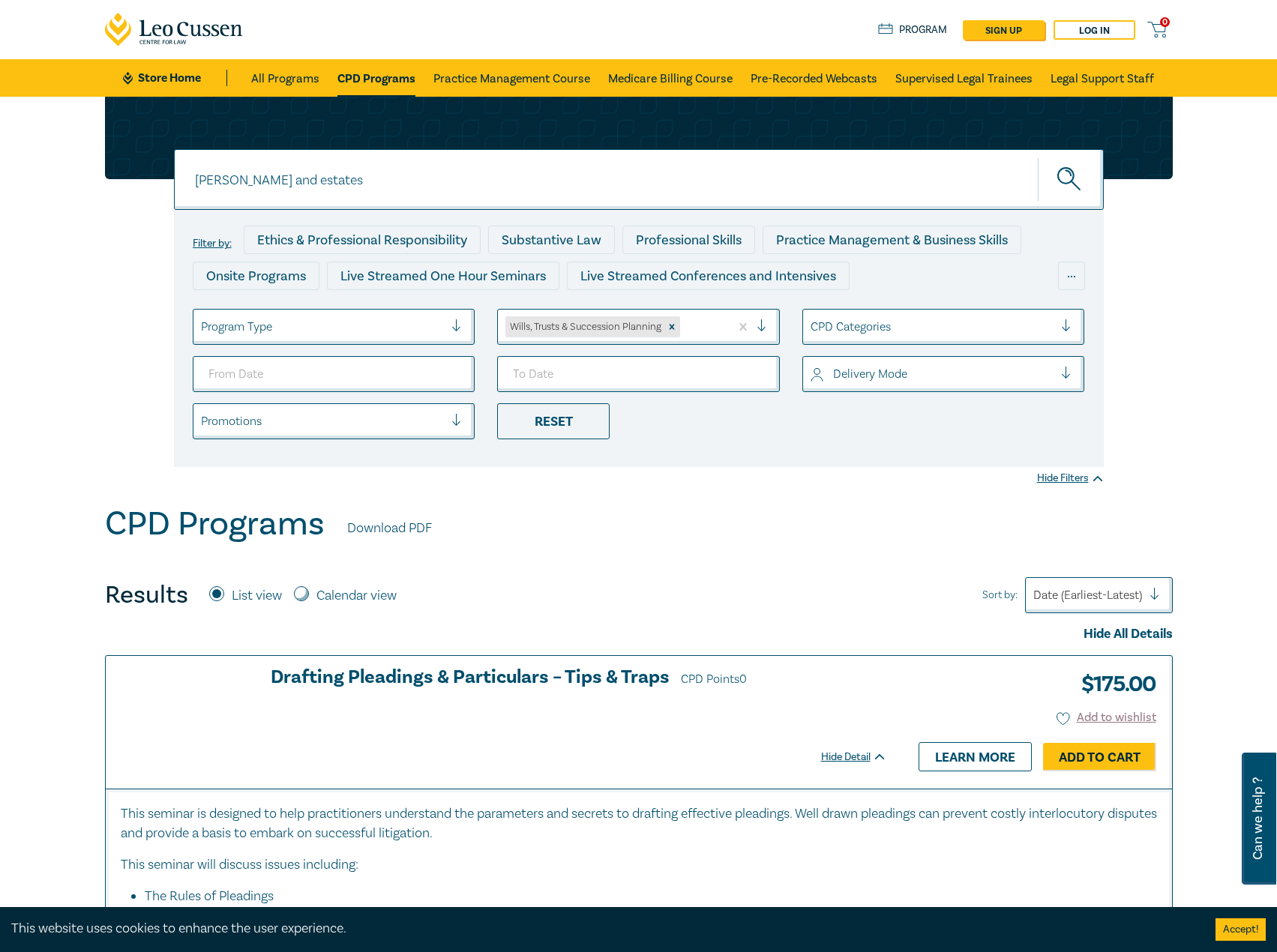
type input "wills and estates"
click at [1037, 157] on button "submit" at bounding box center [1070, 179] width 66 height 46
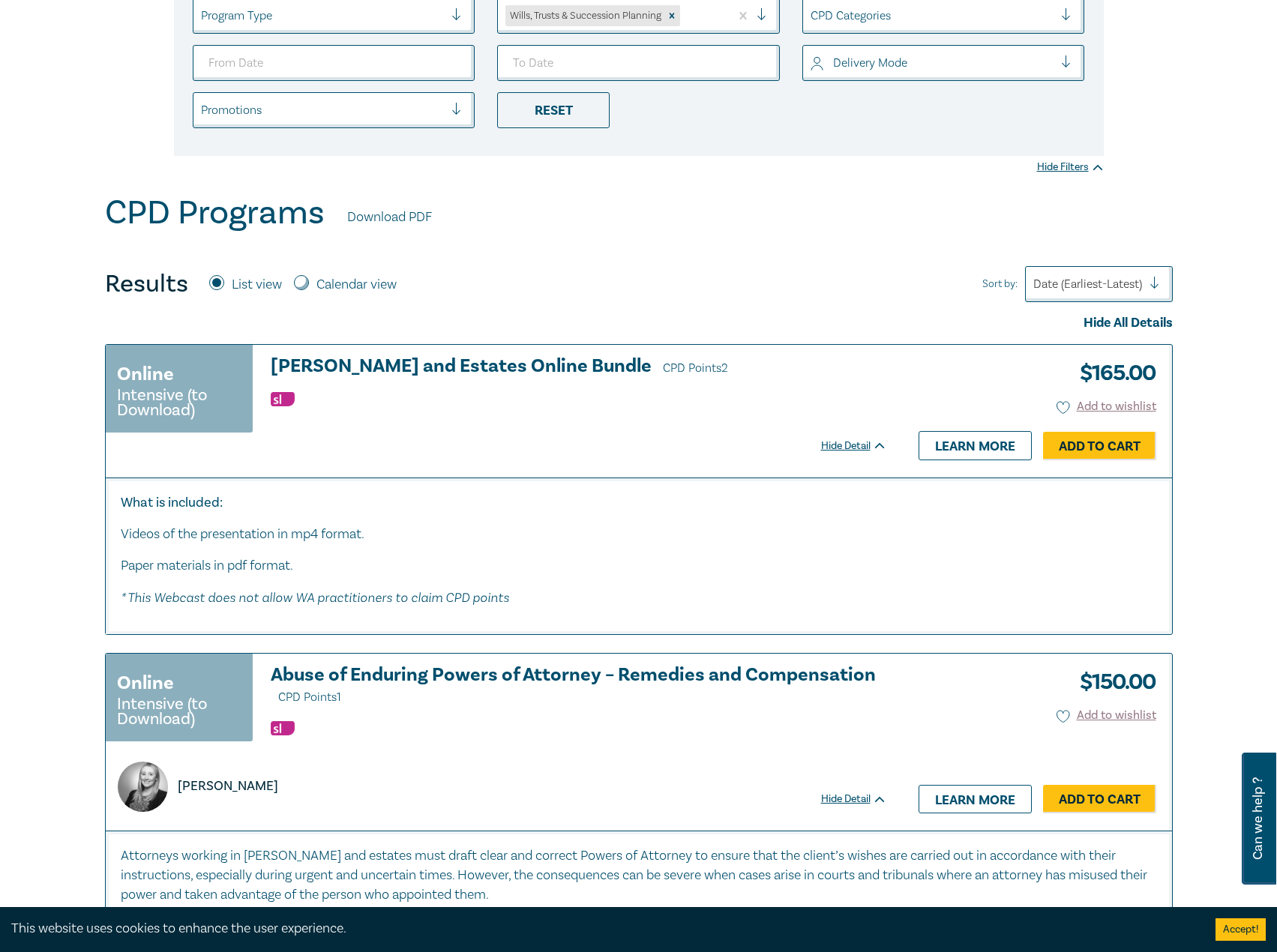
scroll to position [300, 0]
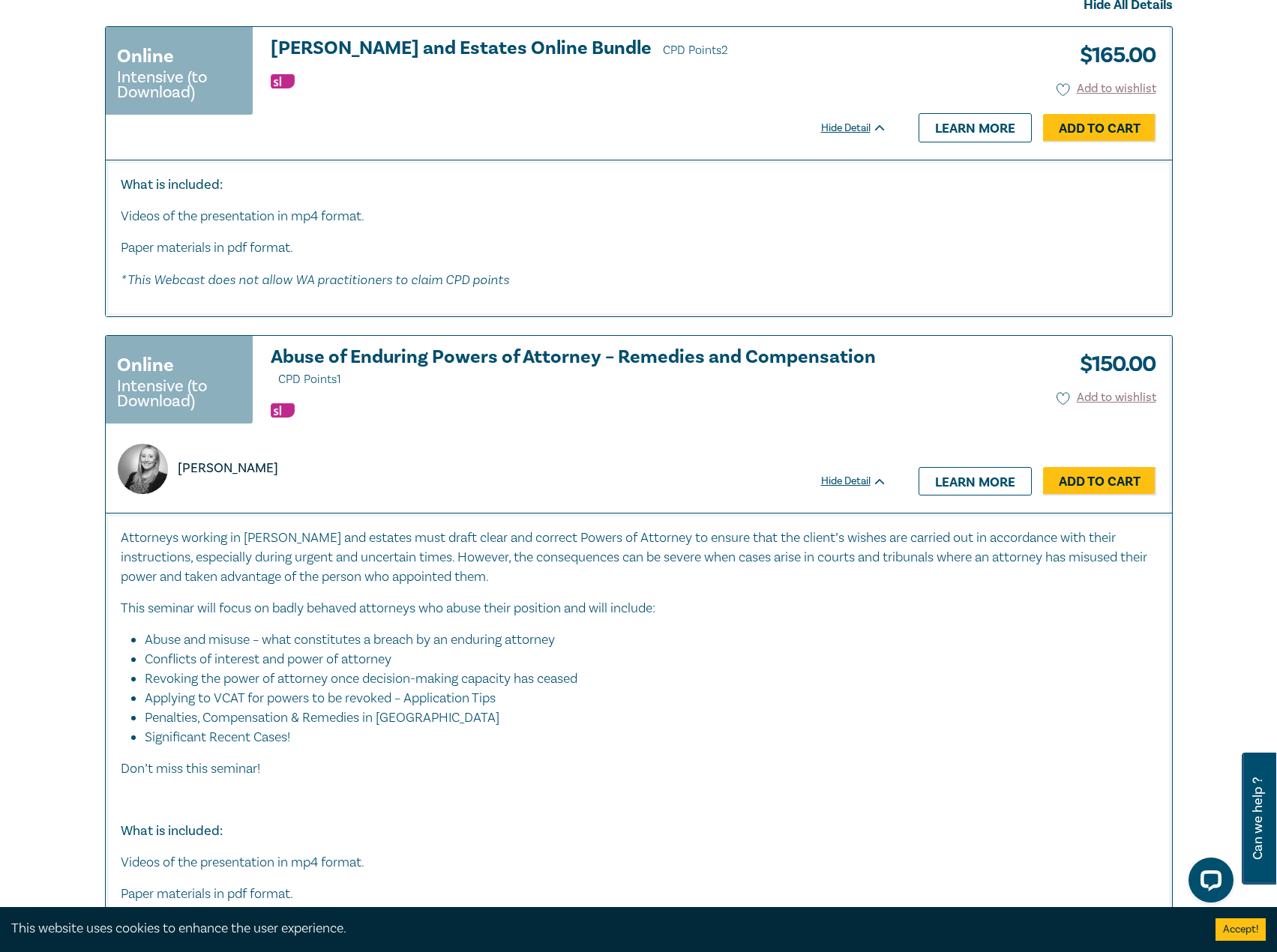
scroll to position [825, 0]
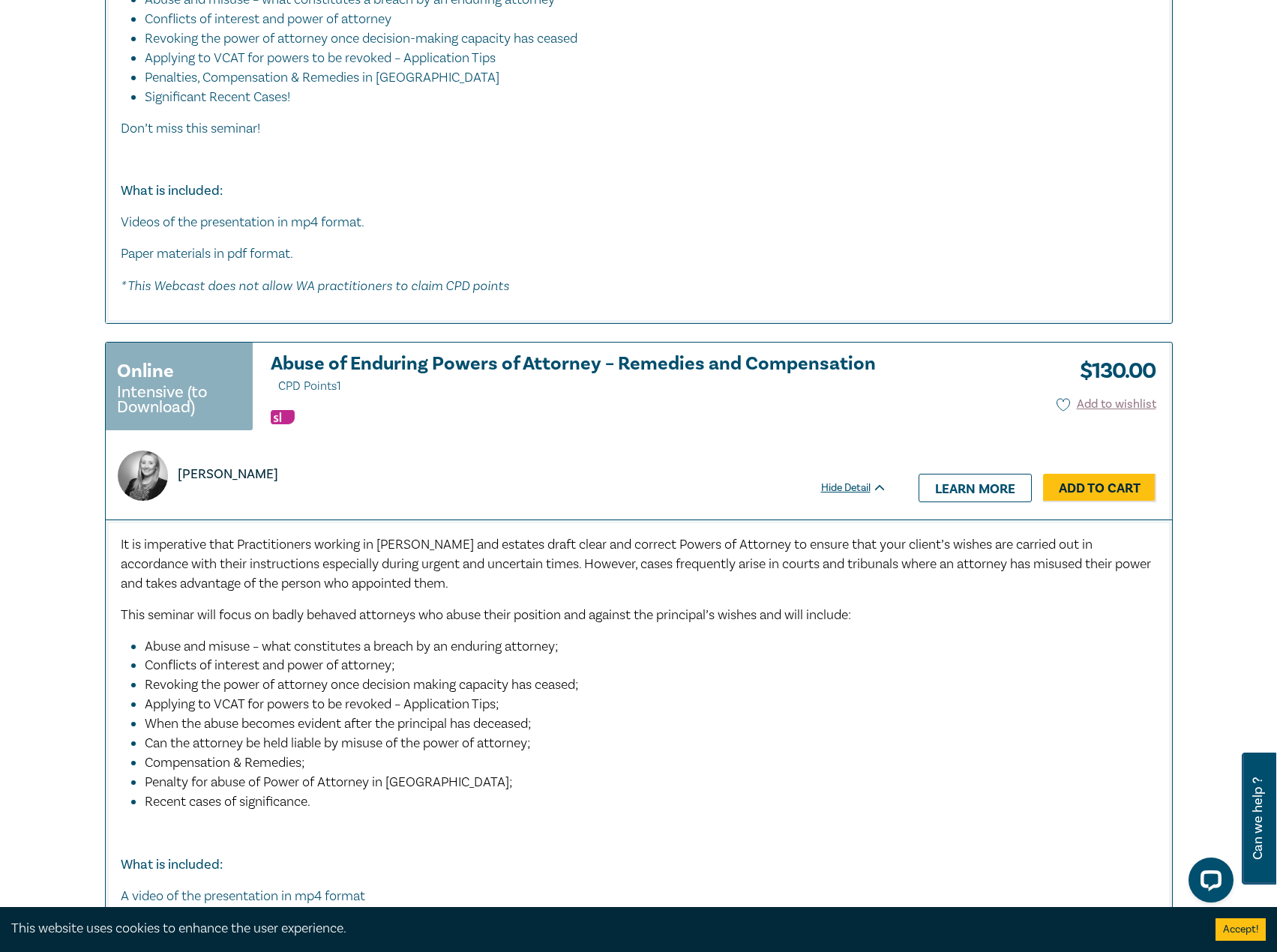
scroll to position [1275, 0]
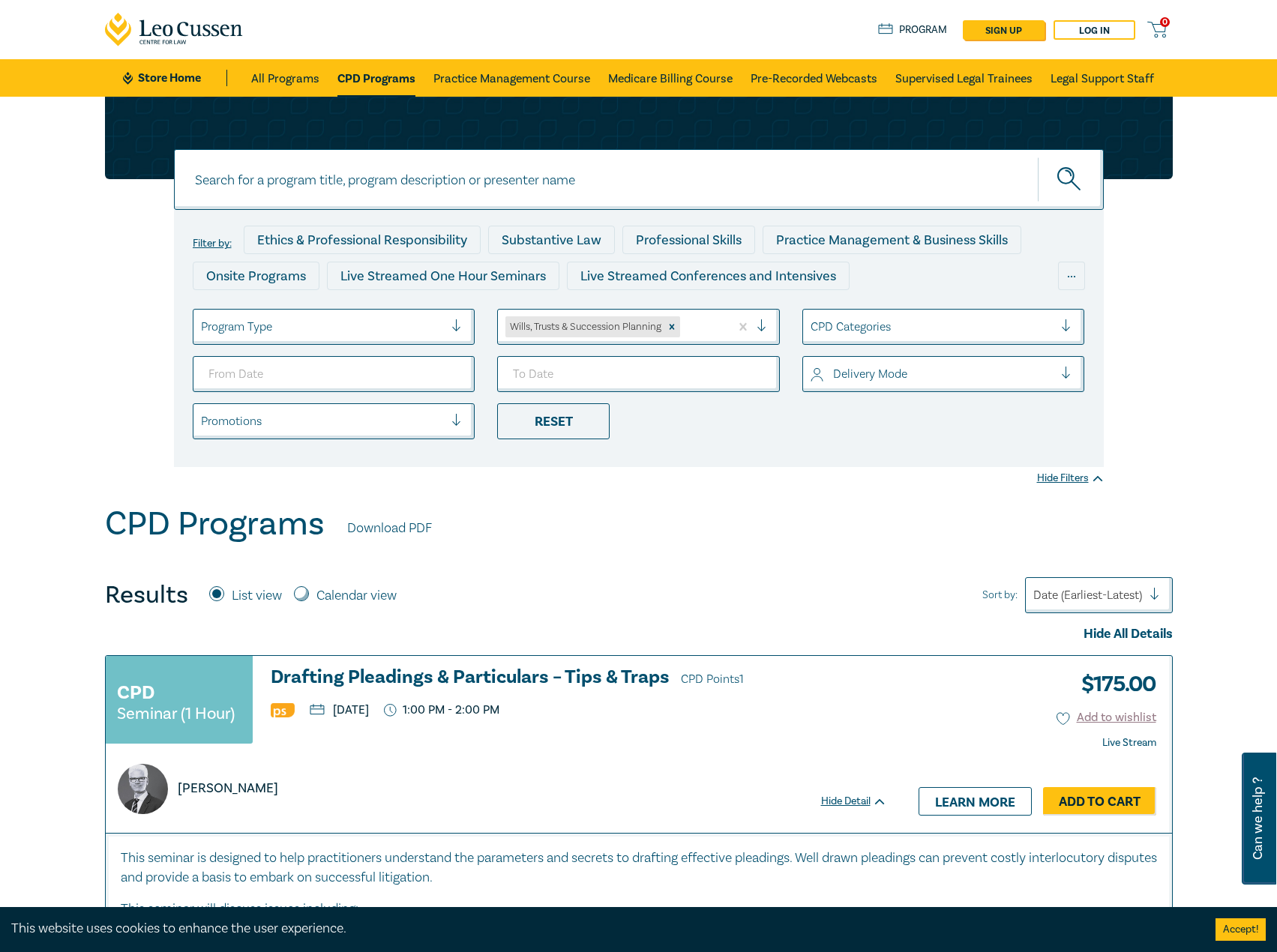
click at [958, 325] on div at bounding box center [932, 327] width 244 height 19
click at [699, 489] on div "Filter by: Ethics & Professional Responsibility Substantive Law Professional Sk…" at bounding box center [638, 300] width 1277 height 408
click at [706, 322] on div at bounding box center [702, 327] width 39 height 19
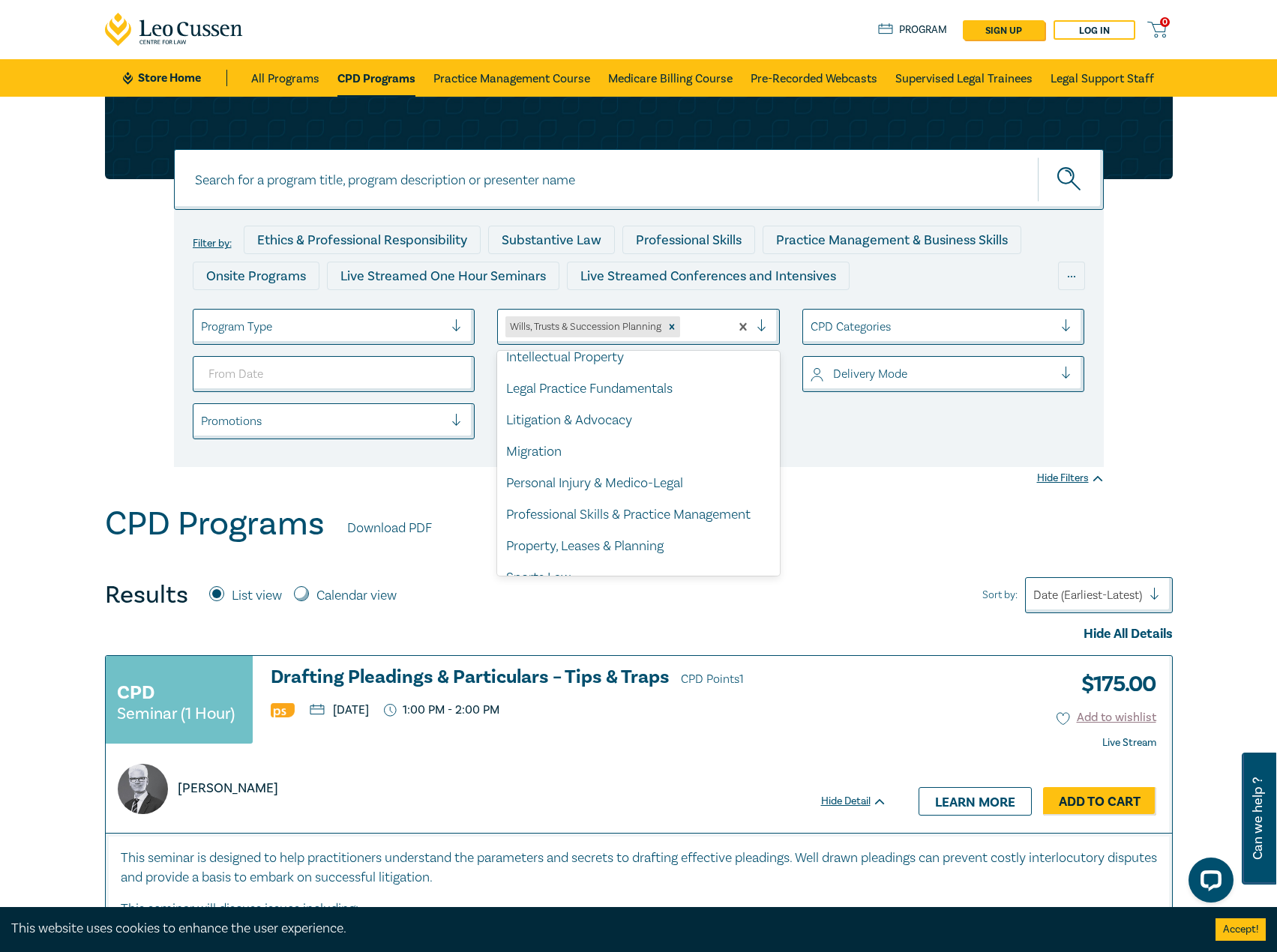
scroll to position [410, 0]
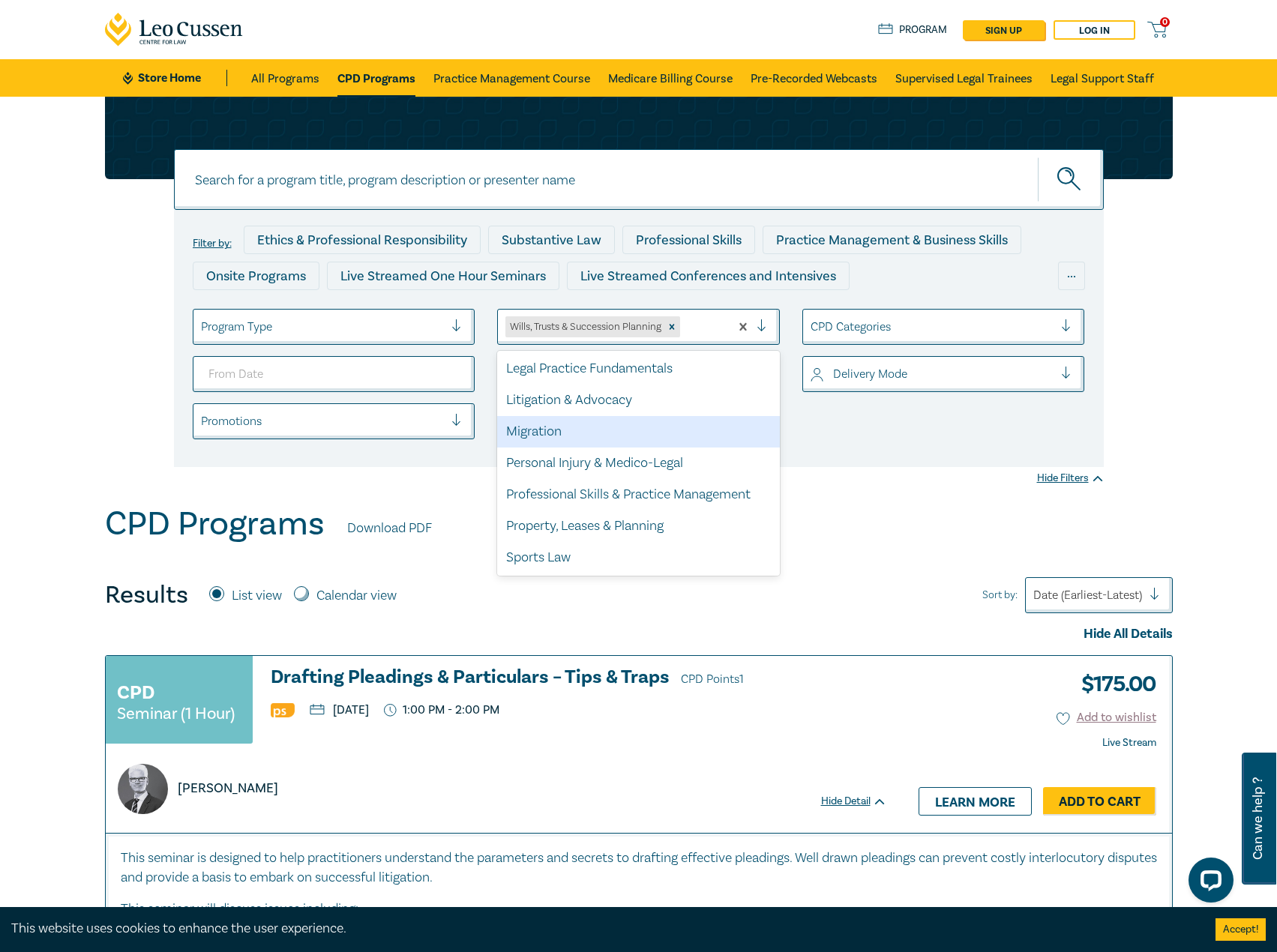
click at [895, 485] on div "Filter by: Ethics & Professional Responsibility Substantive Law Professional Sk…" at bounding box center [638, 300] width 1277 height 408
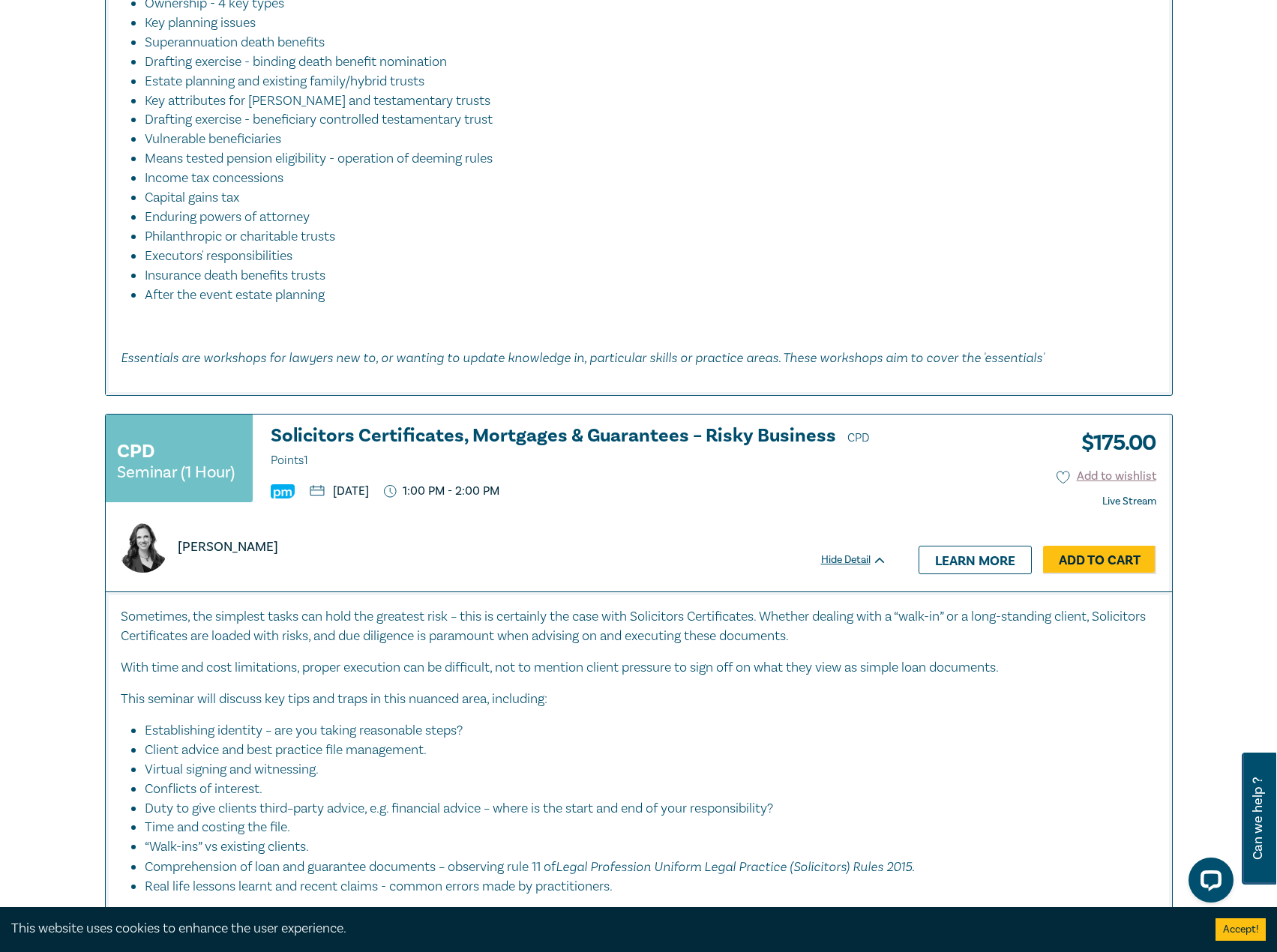
scroll to position [3898, 0]
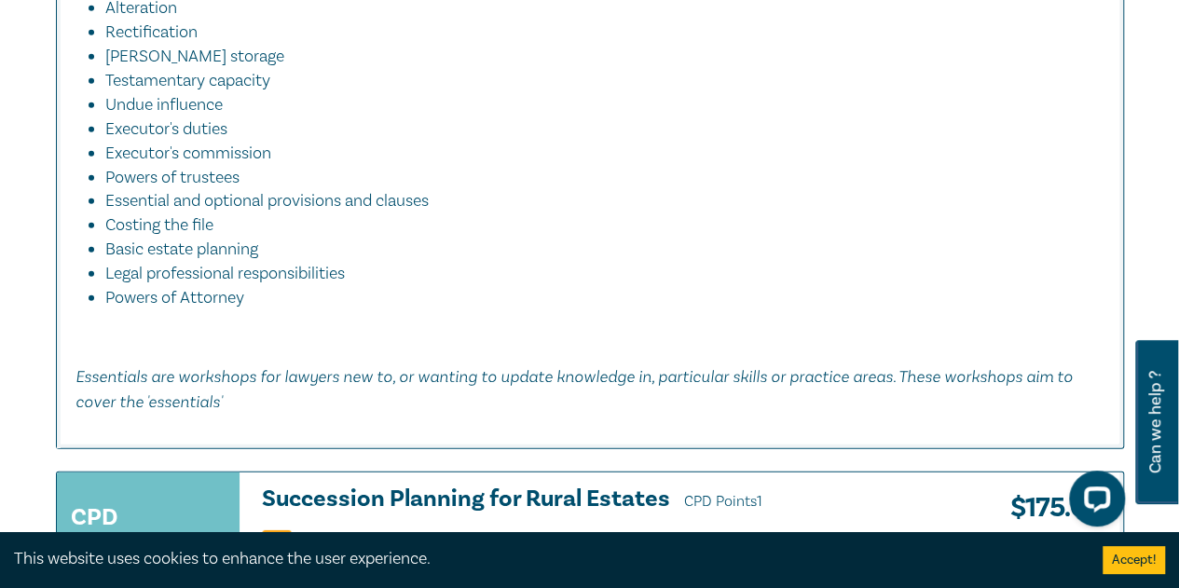
scroll to position [2422, 0]
